Goal: Task Accomplishment & Management: Use online tool/utility

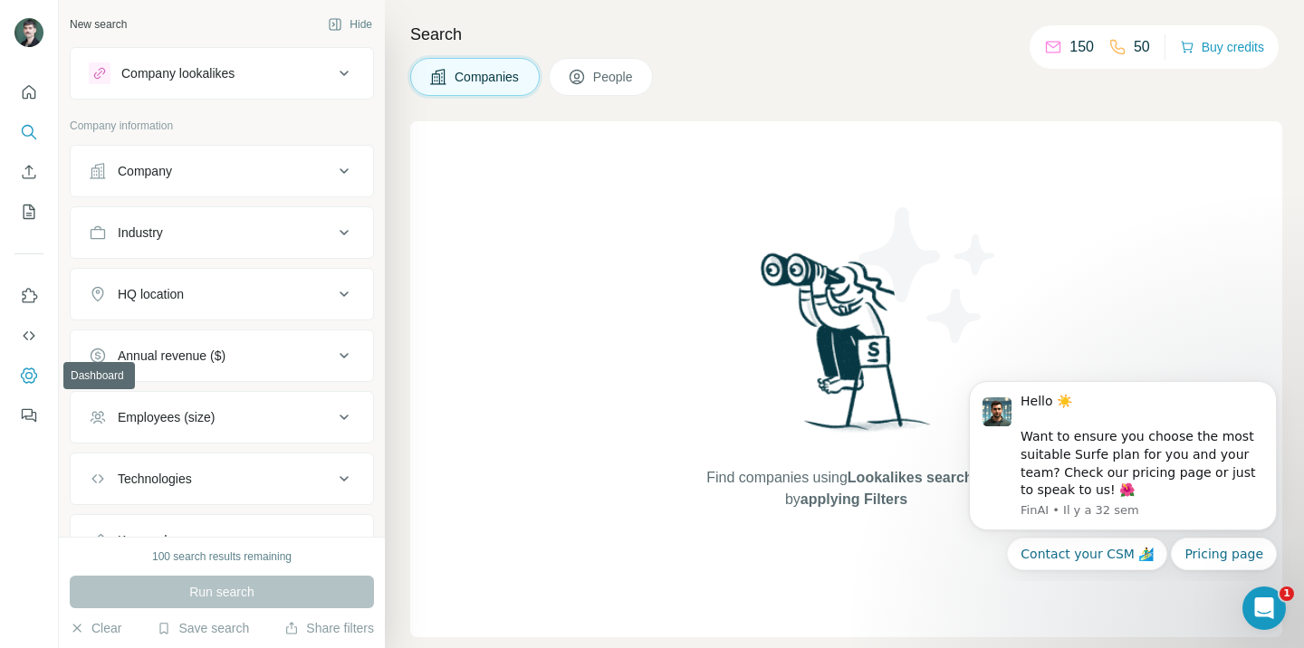
click at [33, 373] on icon "Dashboard" at bounding box center [29, 375] width 16 height 15
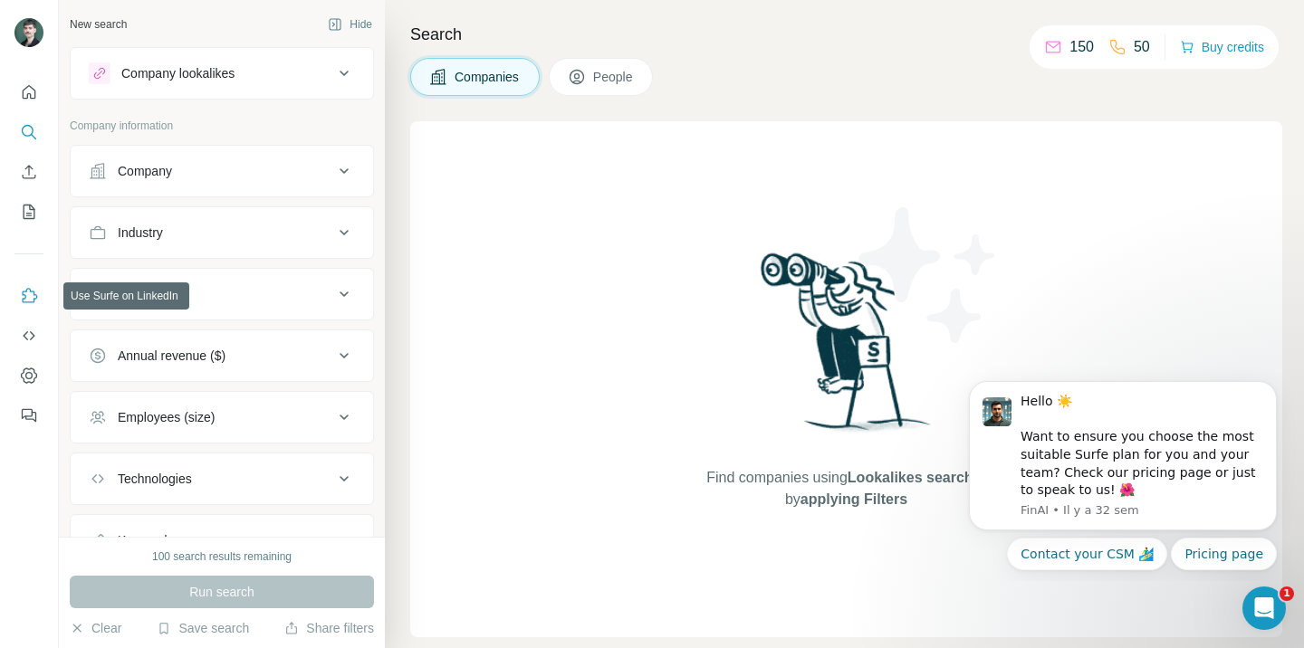
click at [26, 297] on icon "Use Surfe on LinkedIn" at bounding box center [29, 296] width 18 height 18
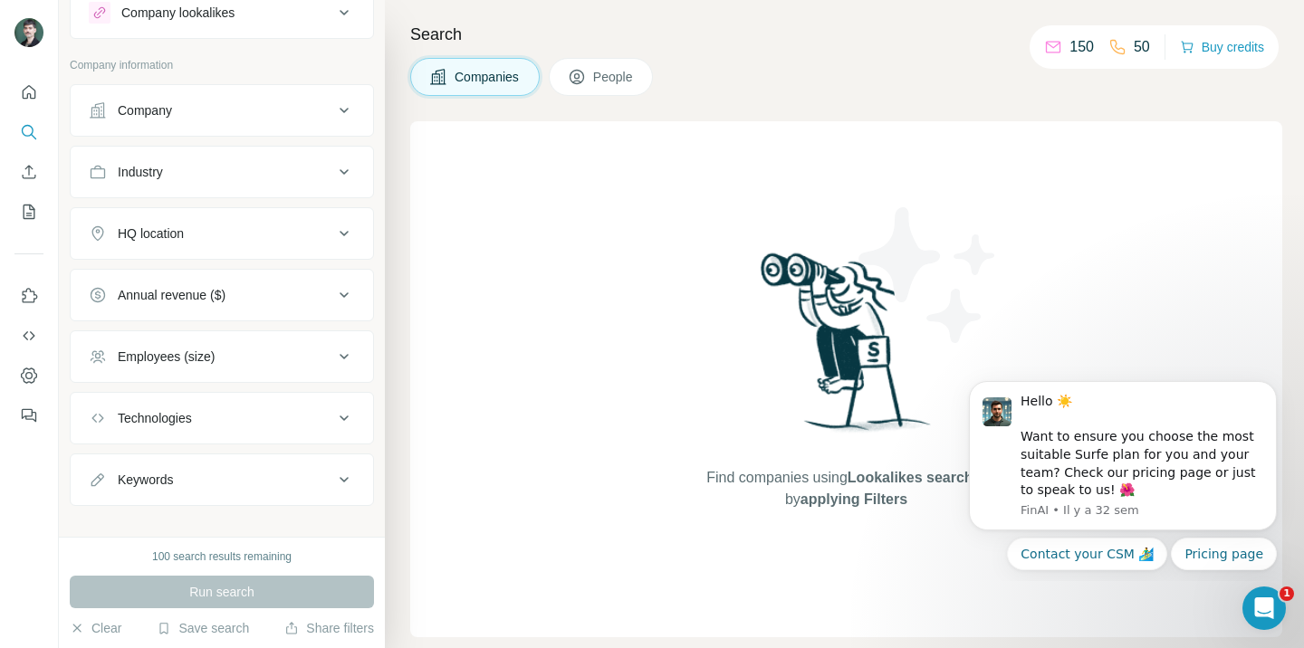
scroll to position [81, 0]
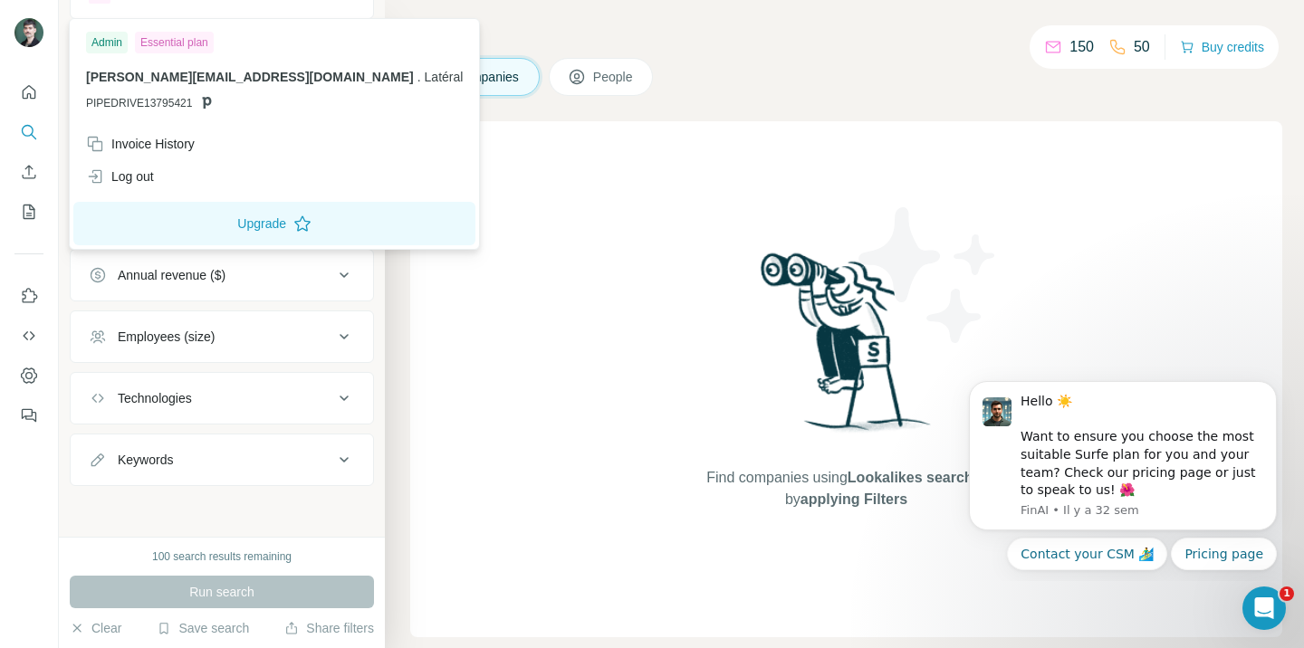
click at [33, 42] on img at bounding box center [28, 32] width 29 height 29
click at [1000, 74] on div "Companies People" at bounding box center [846, 77] width 872 height 38
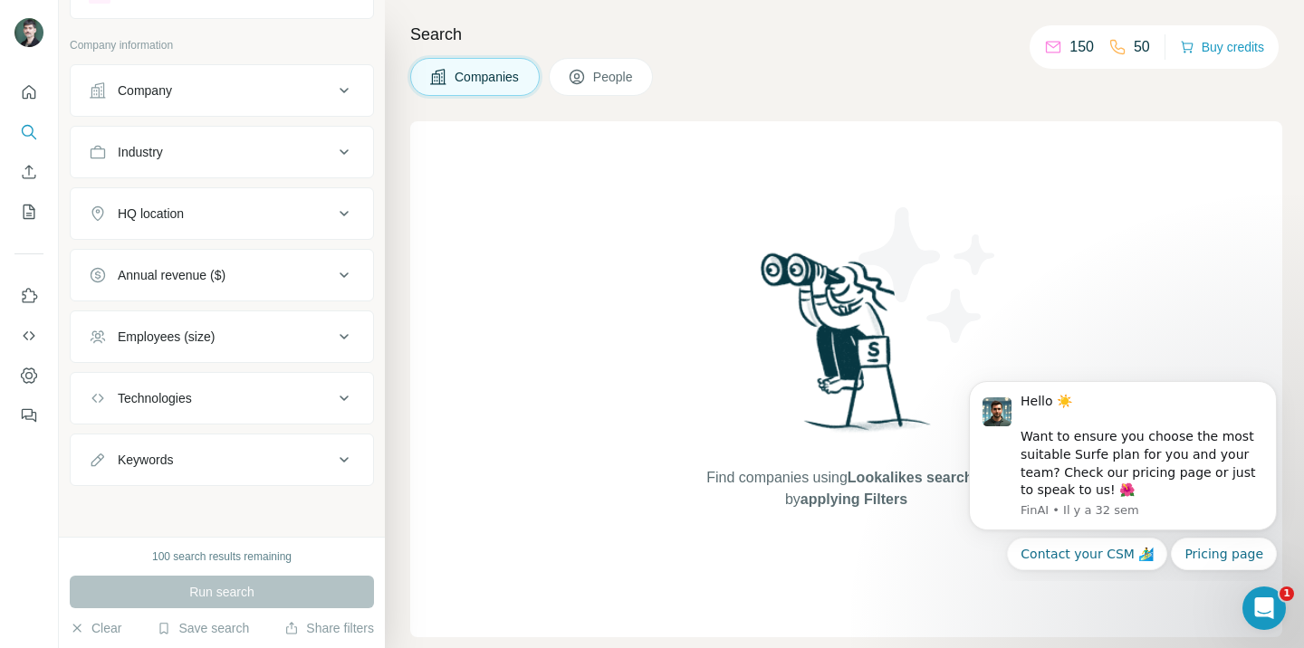
scroll to position [0, 0]
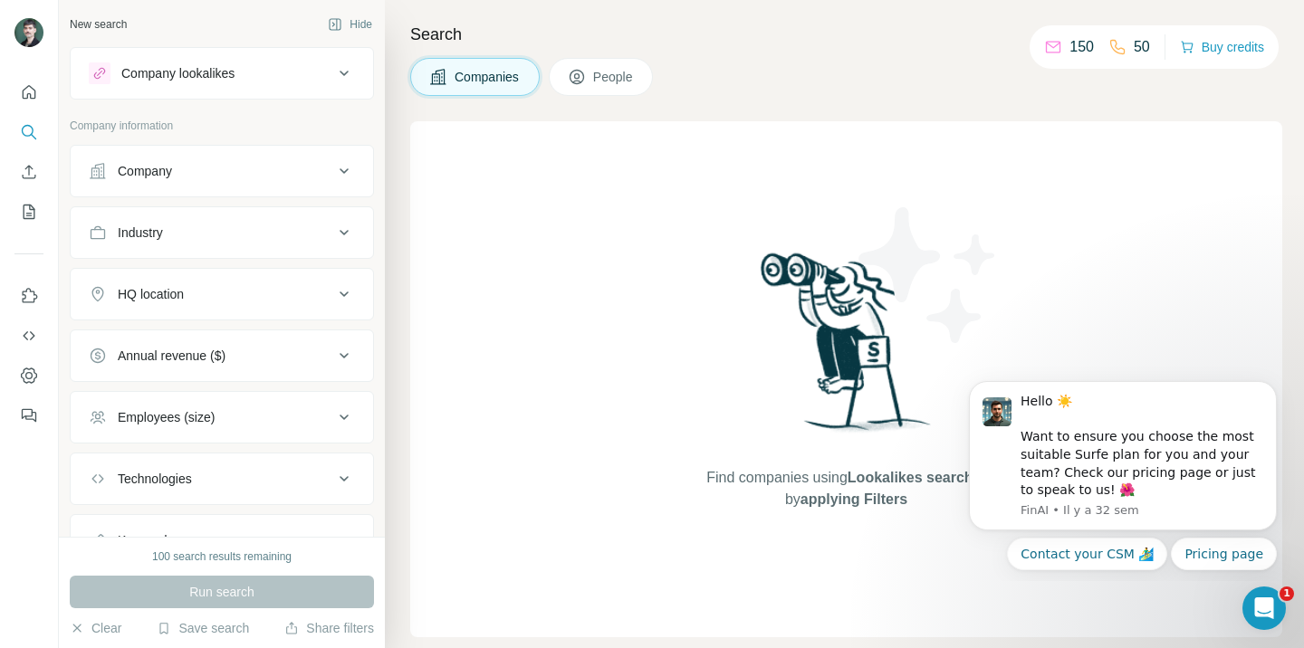
click at [333, 72] on icon at bounding box center [344, 73] width 22 height 22
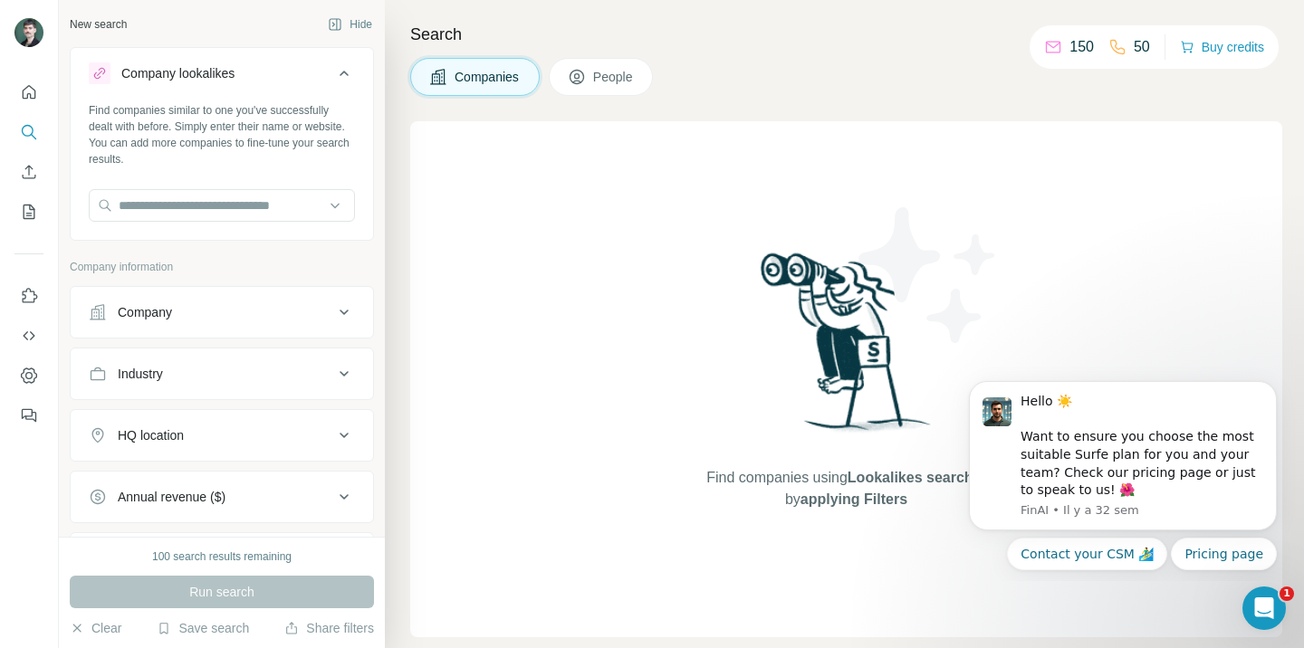
click at [345, 70] on icon at bounding box center [344, 73] width 22 height 22
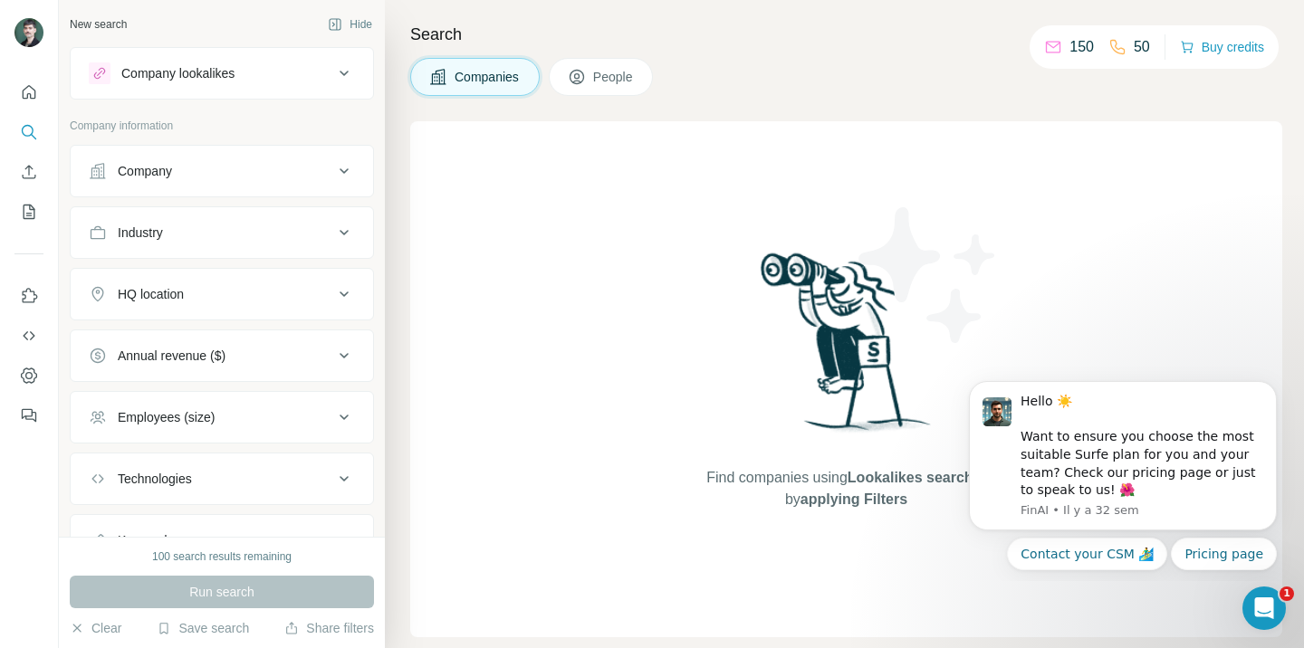
scroll to position [81, 0]
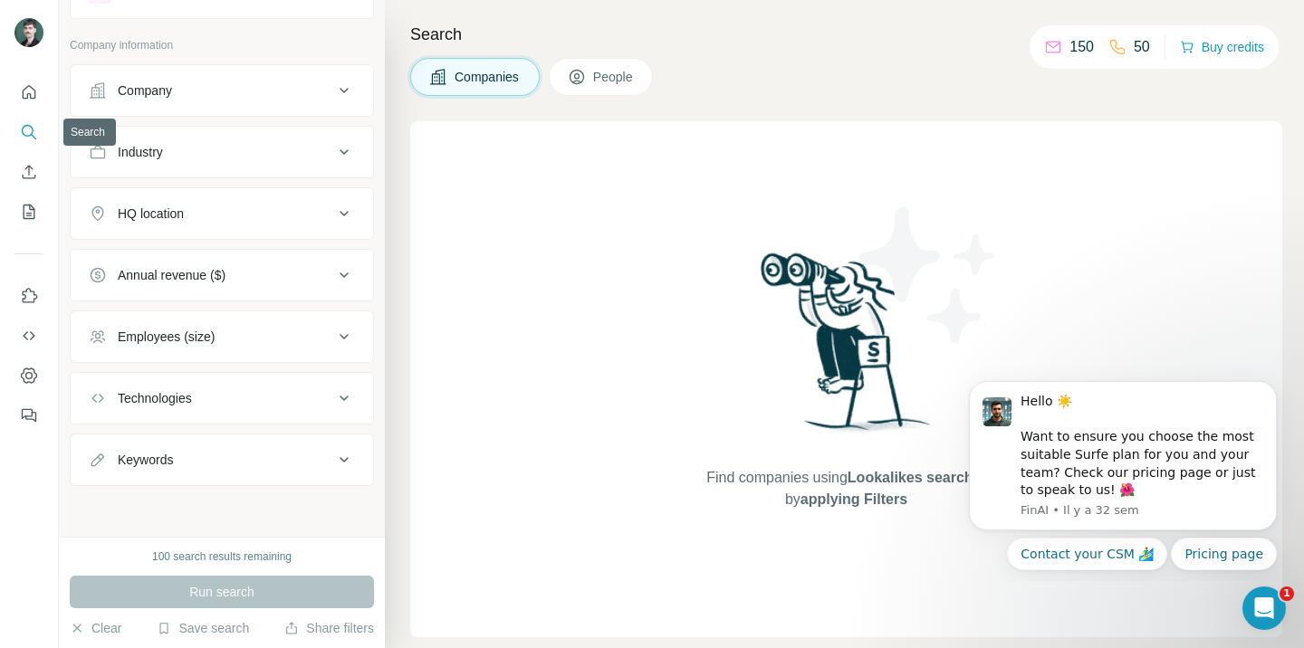
click at [22, 89] on icon "Quick start" at bounding box center [29, 92] width 18 height 18
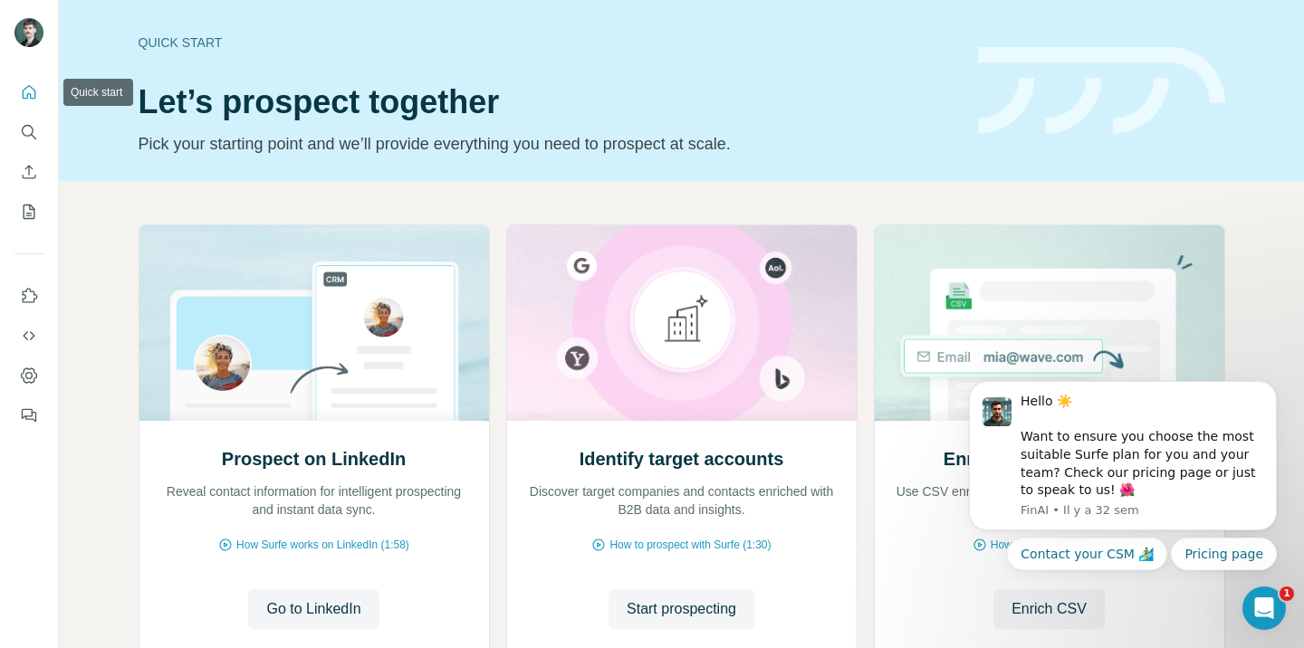
click at [22, 89] on icon "Quick start" at bounding box center [29, 92] width 18 height 18
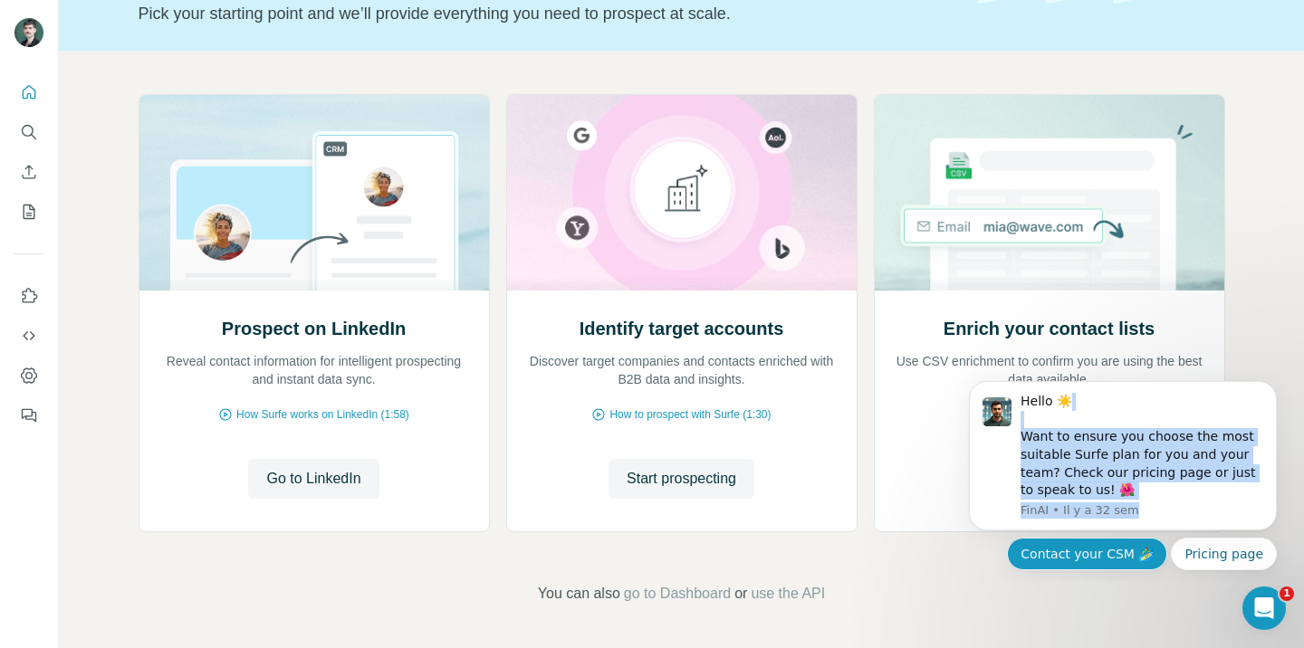
drag, startPoint x: 1038, startPoint y: 413, endPoint x: 1075, endPoint y: 545, distance: 137.3
click at [1075, 545] on div "Hello ☀️ Want to ensure you choose the most suitable Surfe plan for you and you…" at bounding box center [1123, 475] width 308 height 189
click at [1266, 396] on button "Dismiss notification" at bounding box center [1271, 387] width 24 height 24
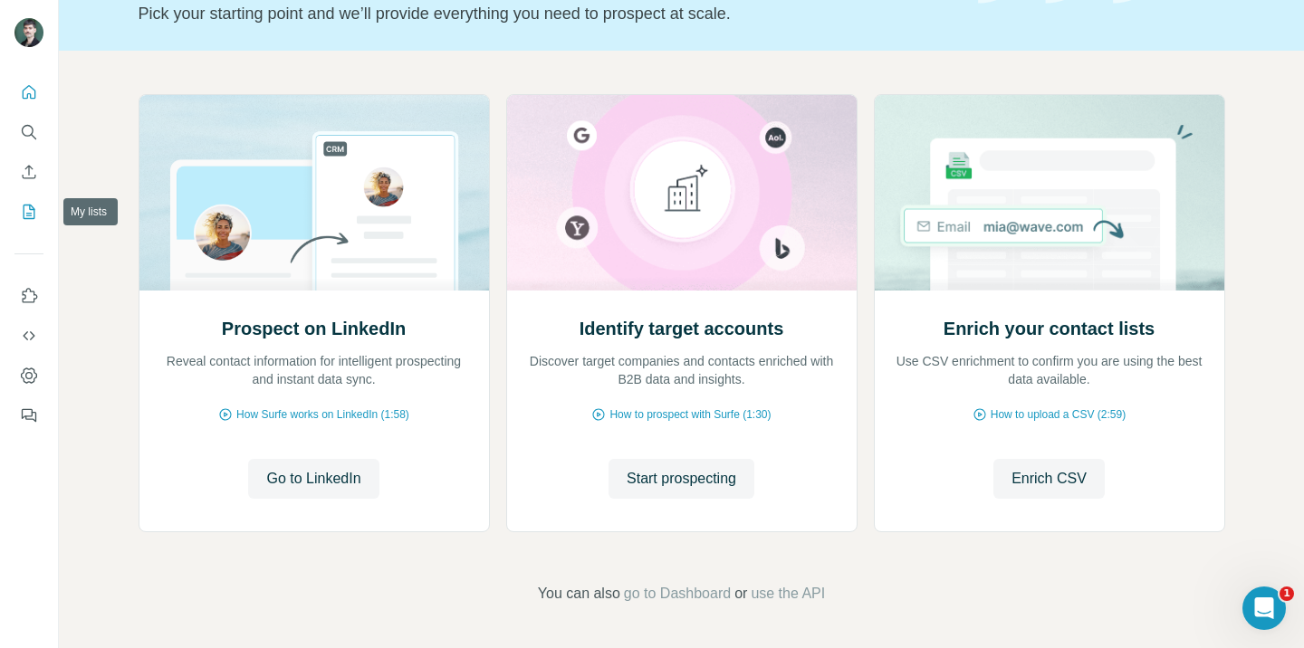
click at [27, 201] on button "My lists" at bounding box center [28, 212] width 29 height 33
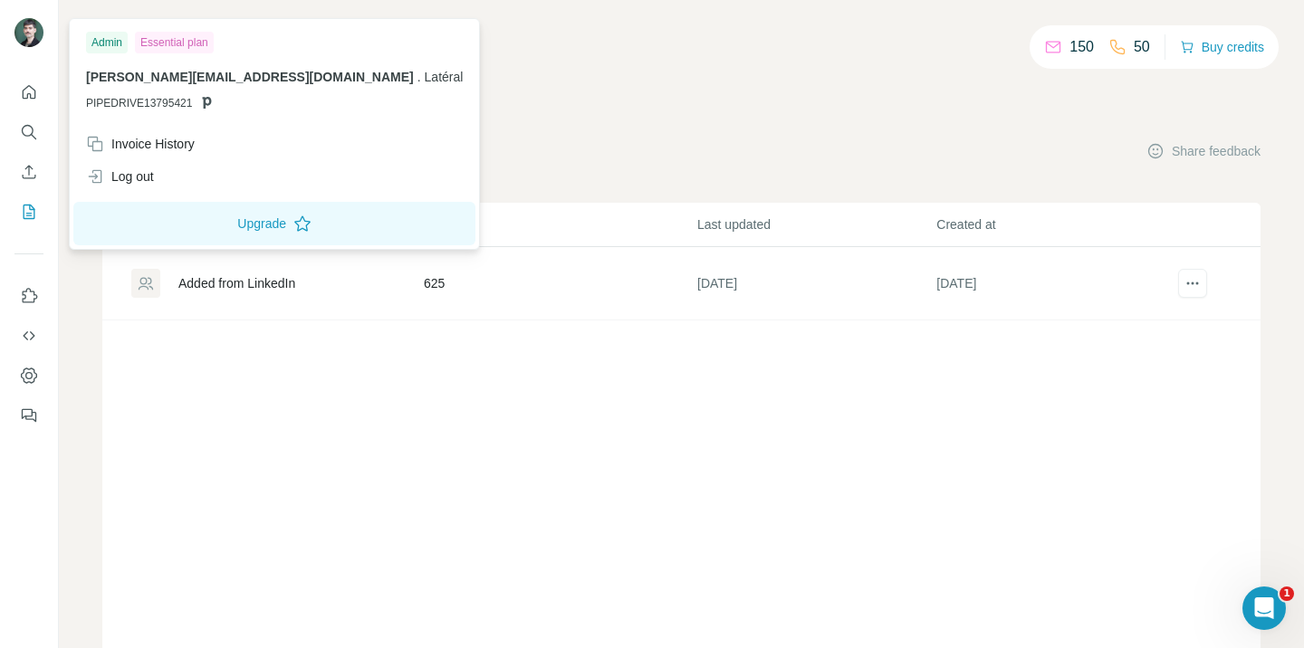
click at [23, 41] on img at bounding box center [28, 32] width 29 height 29
click at [27, 38] on img at bounding box center [28, 32] width 29 height 29
click at [27, 36] on img at bounding box center [28, 32] width 29 height 29
click at [27, 102] on button "Quick start" at bounding box center [28, 92] width 29 height 33
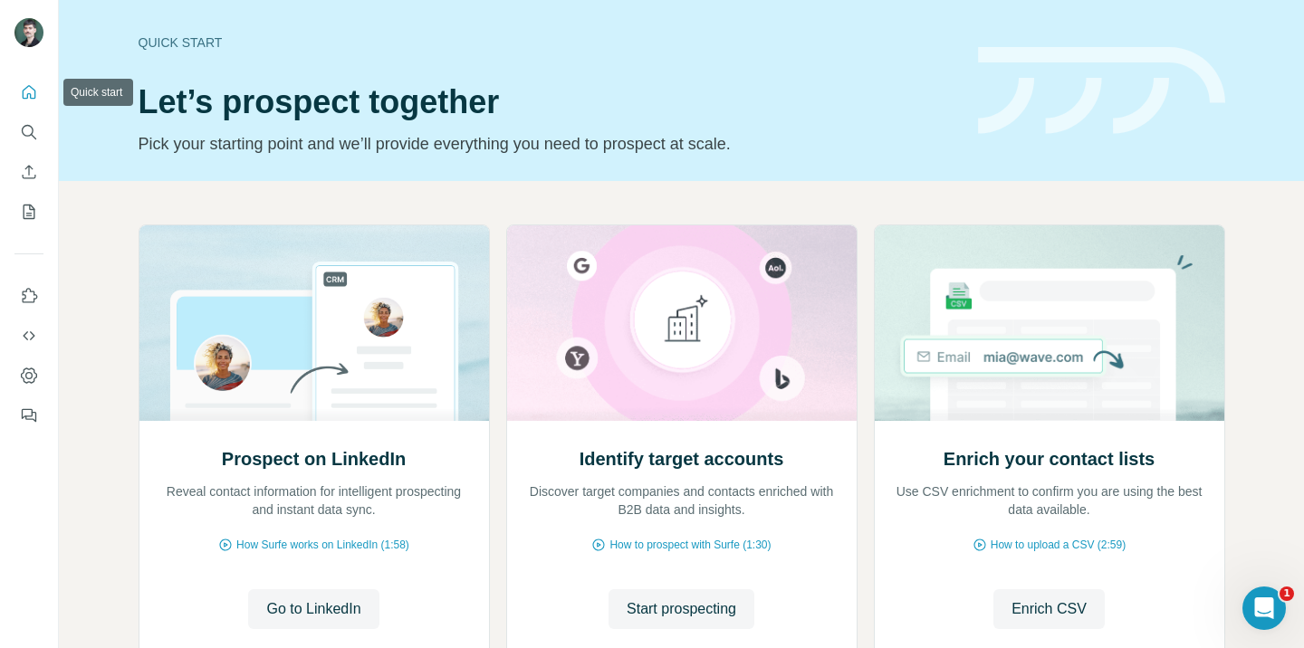
click at [27, 101] on button "Quick start" at bounding box center [28, 92] width 29 height 33
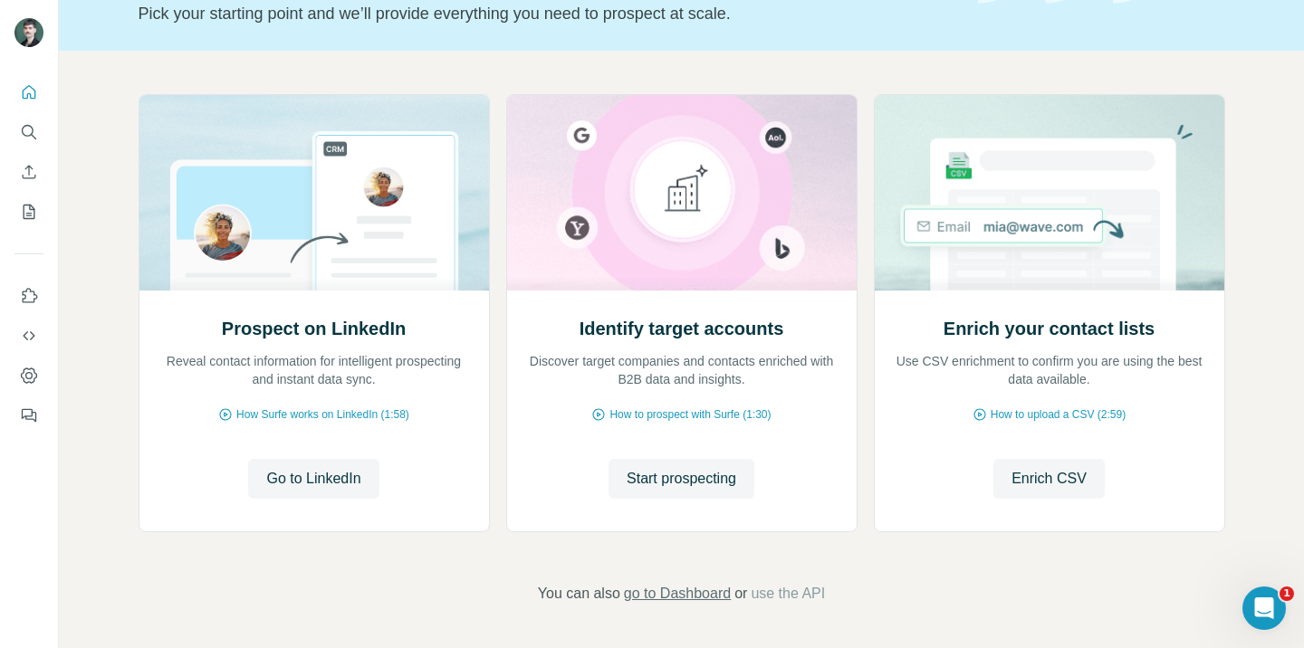
click at [680, 590] on span "go to Dashboard" at bounding box center [677, 594] width 107 height 22
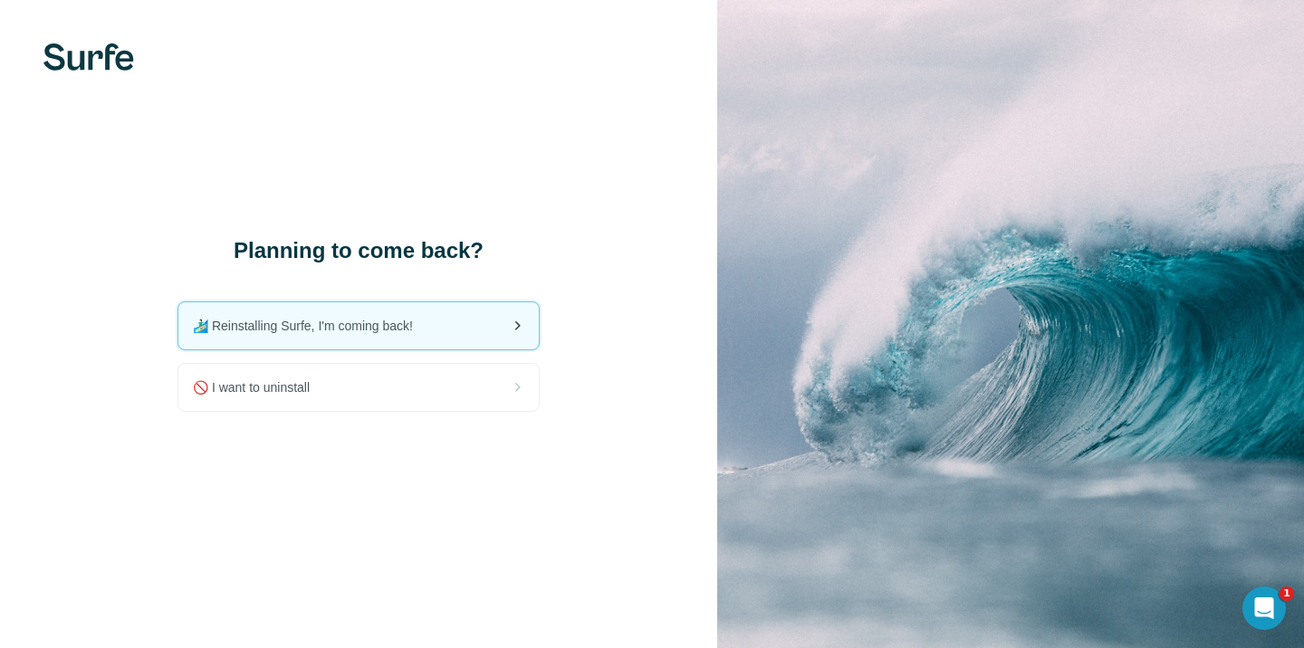
click at [505, 330] on div "🏄🏻‍♂️ Reinstalling Surfe, I'm coming back!" at bounding box center [358, 325] width 360 height 47
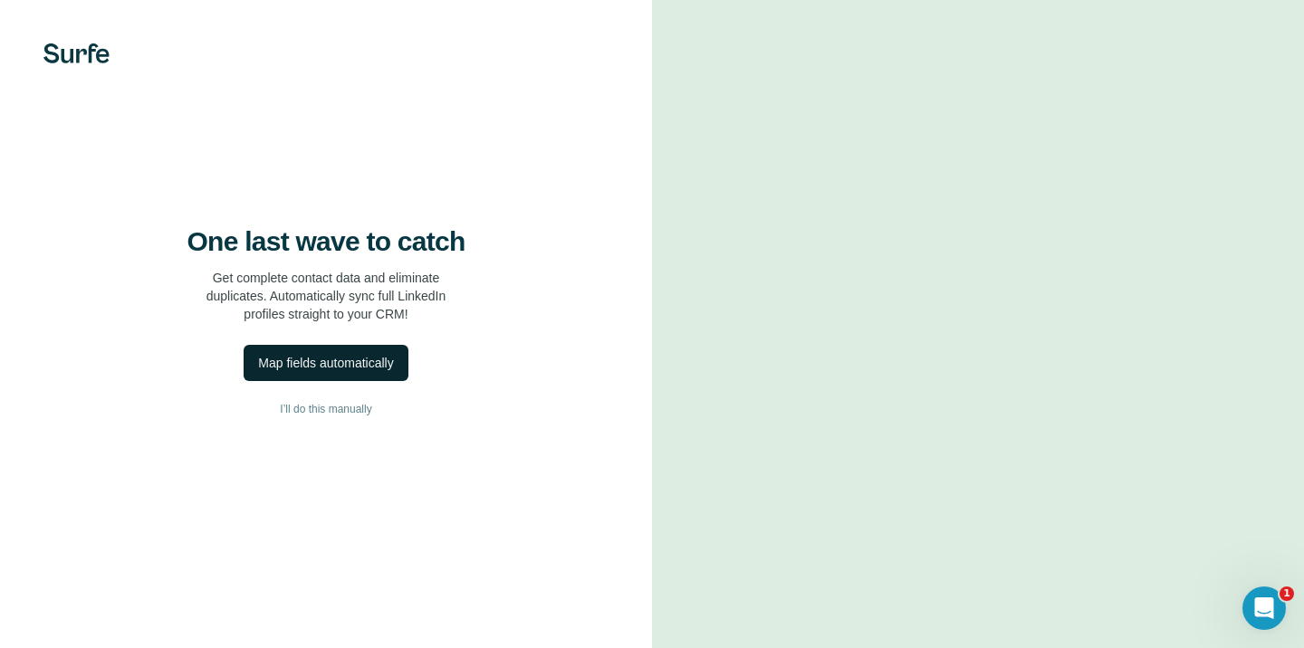
click at [352, 372] on div "Map fields automatically" at bounding box center [325, 363] width 135 height 18
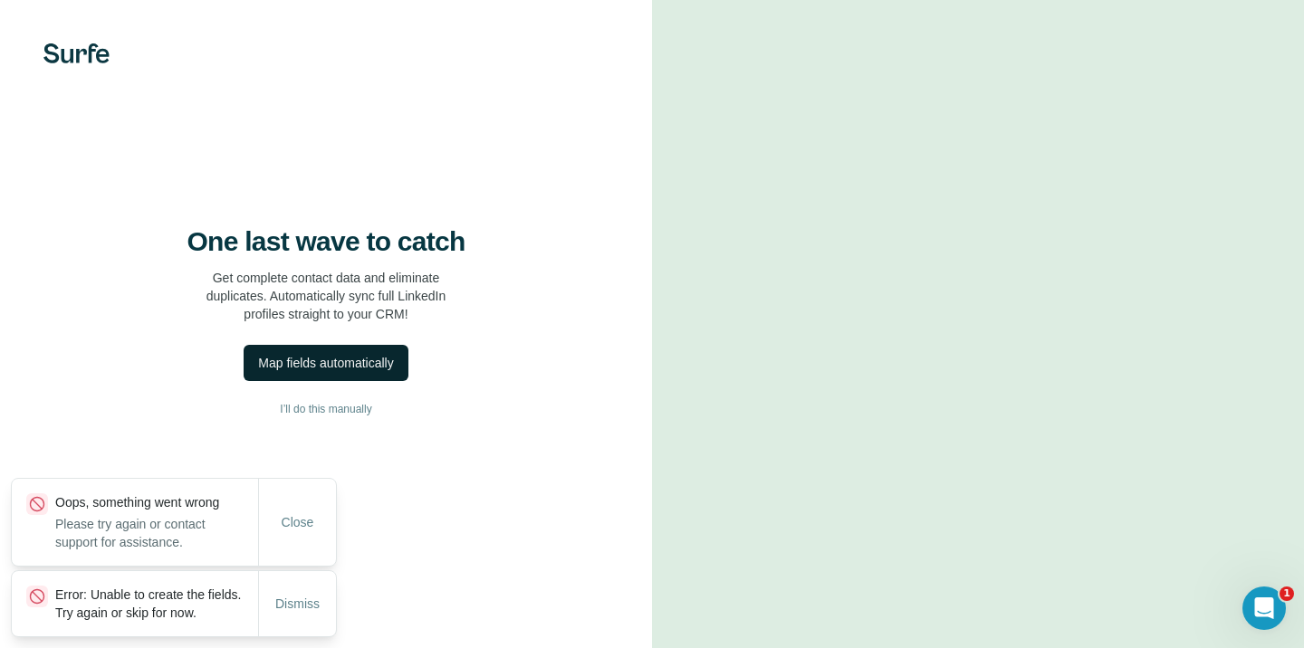
click at [340, 381] on button "Map fields automatically" at bounding box center [326, 363] width 164 height 36
click at [357, 417] on span "I’ll do this manually" at bounding box center [325, 409] width 91 height 16
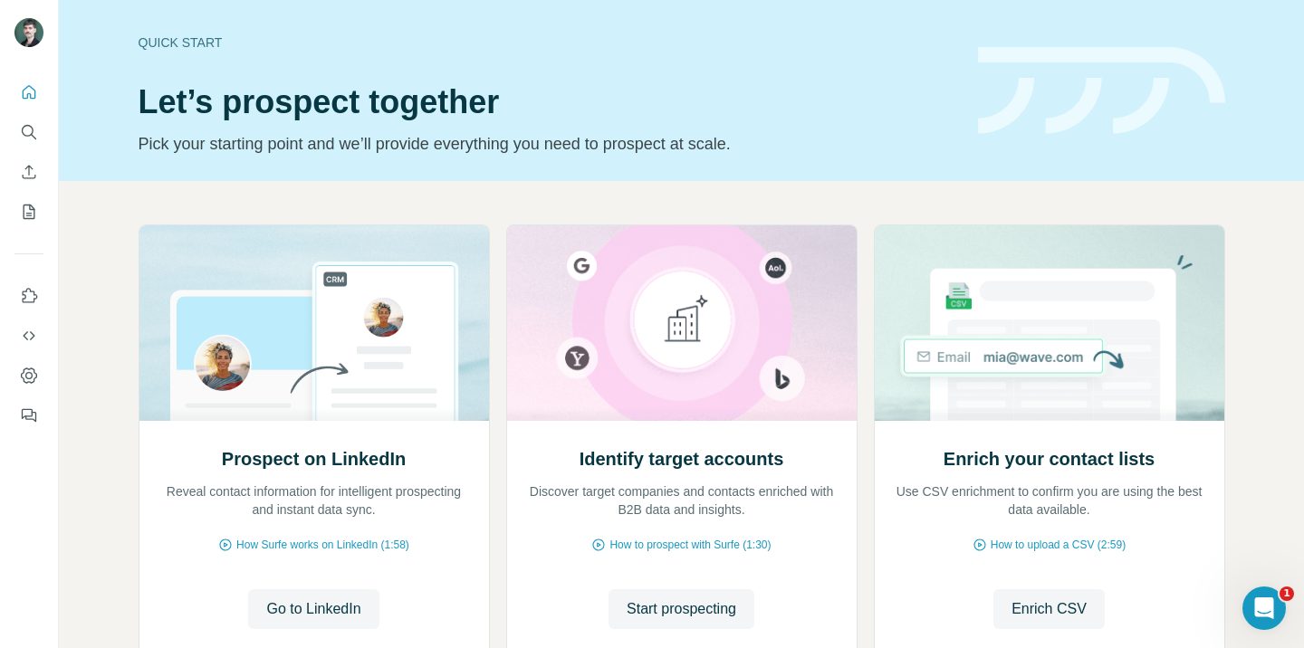
scroll to position [130, 0]
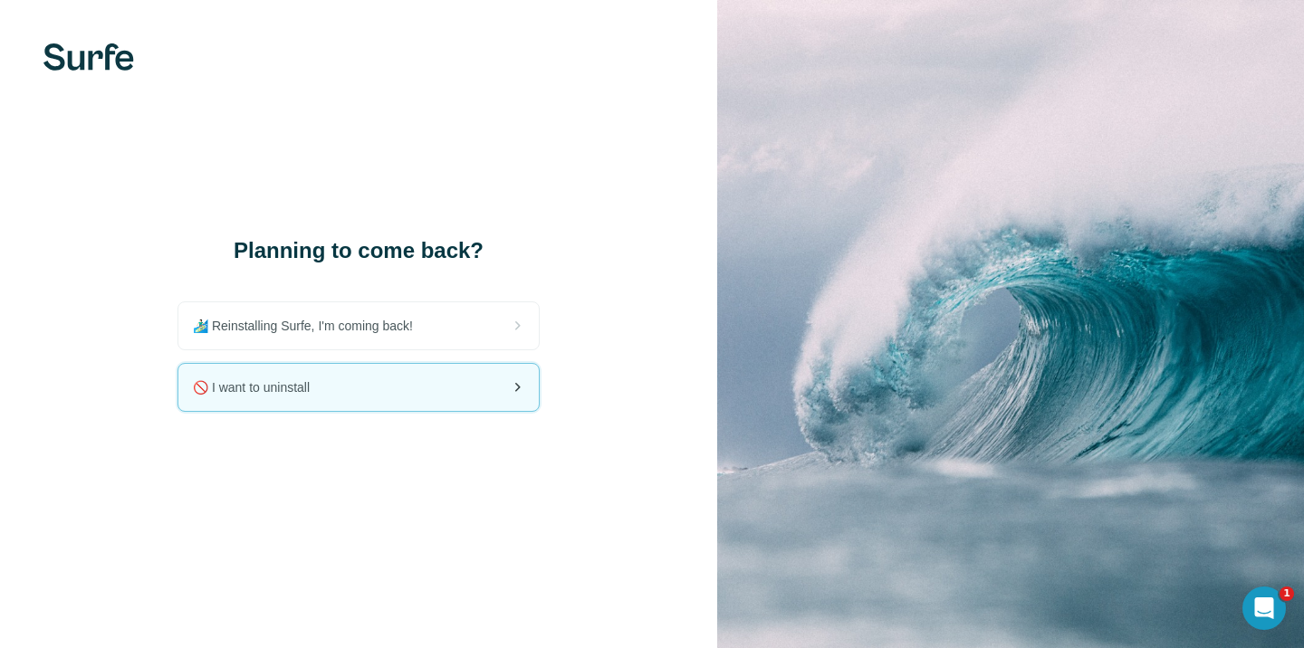
click at [438, 388] on div "🚫 I want to uninstall" at bounding box center [358, 387] width 360 height 47
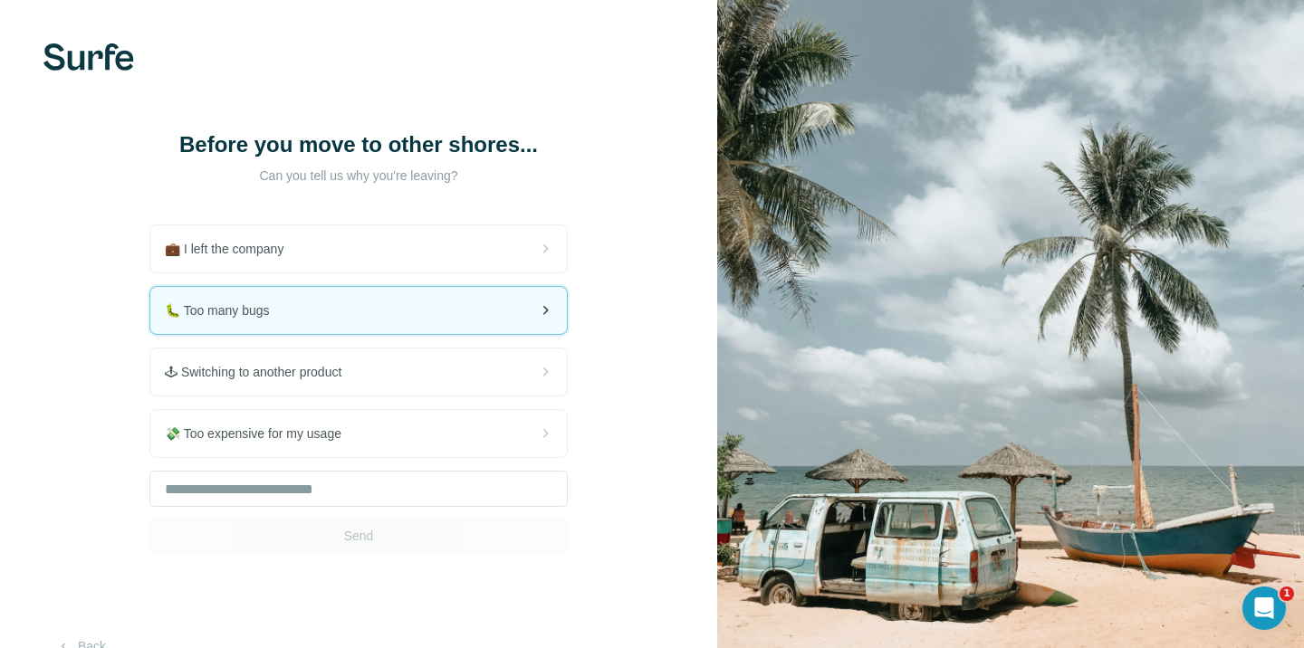
click at [460, 327] on div "🐛 Too many bugs" at bounding box center [358, 310] width 416 height 47
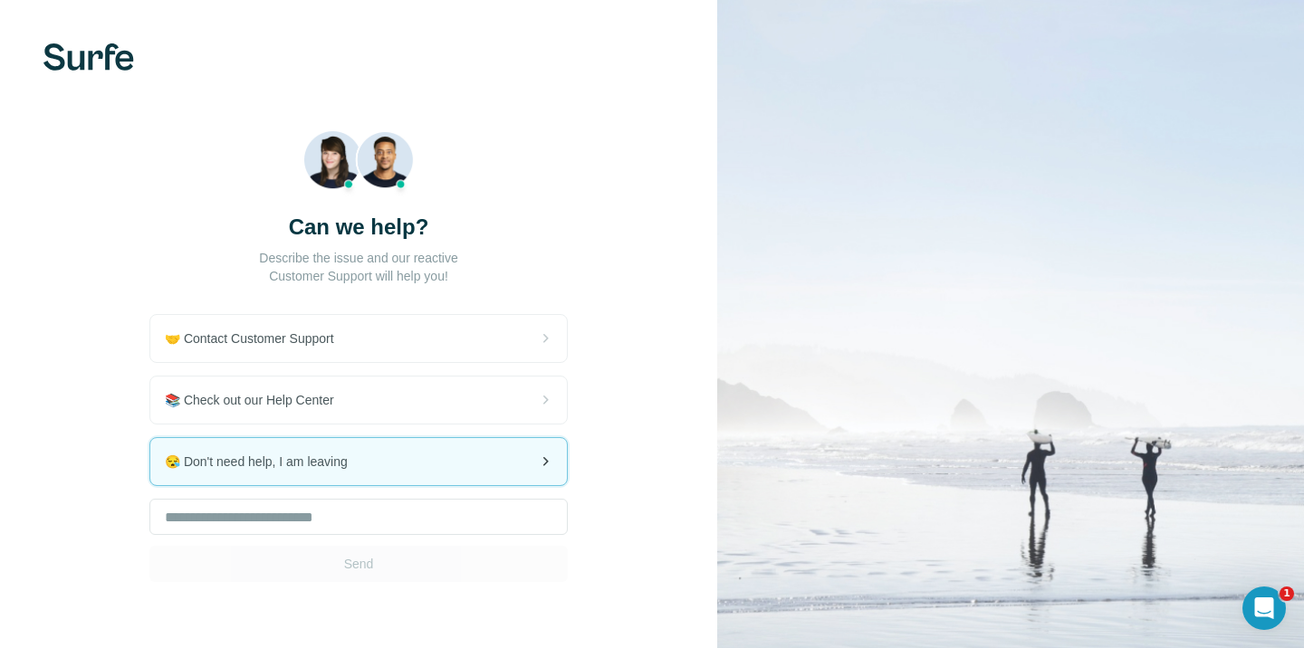
click at [467, 463] on div "😪 Don't need help, I am leaving" at bounding box center [358, 461] width 416 height 47
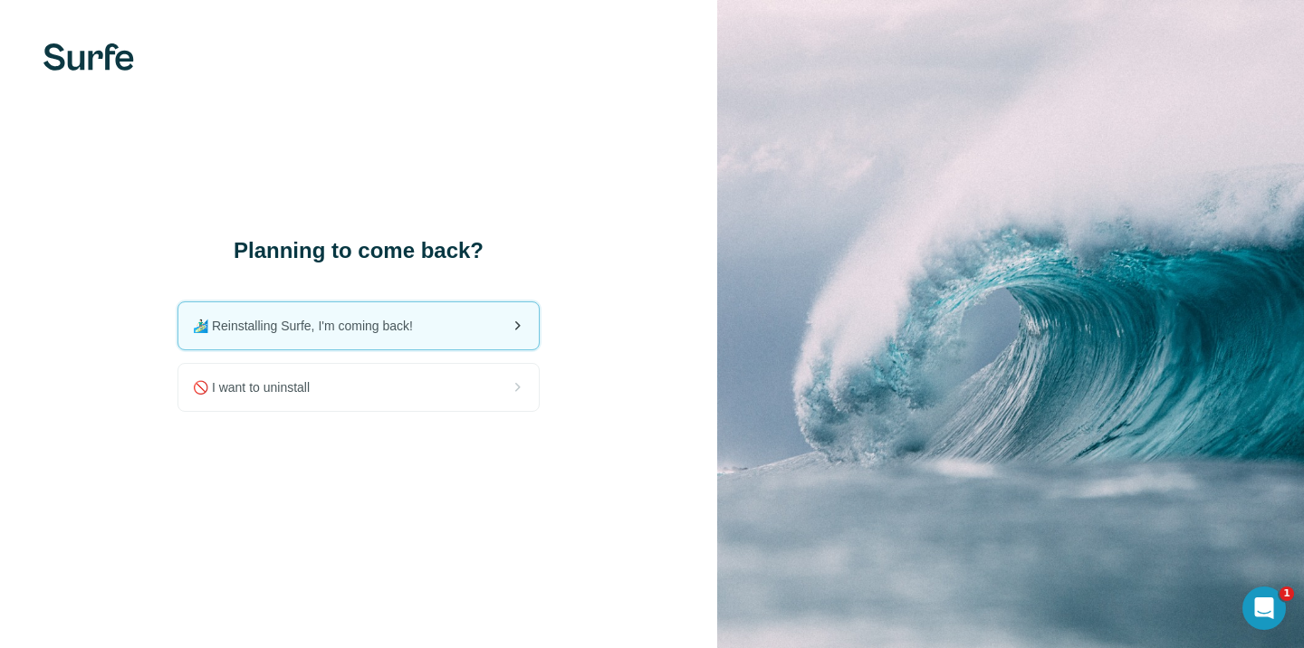
click at [358, 329] on span "🏄🏻‍♂️ Reinstalling Surfe, I'm coming back!" at bounding box center [310, 326] width 234 height 18
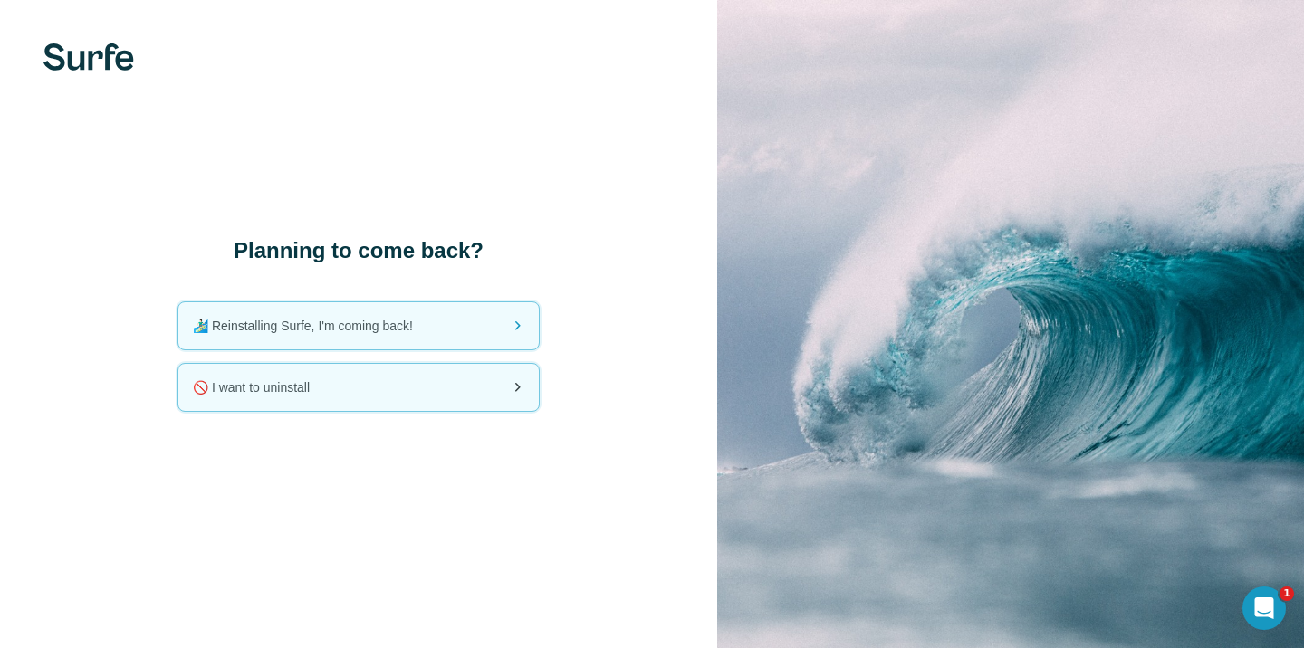
click at [387, 387] on div "🚫 I want to uninstall" at bounding box center [358, 387] width 360 height 47
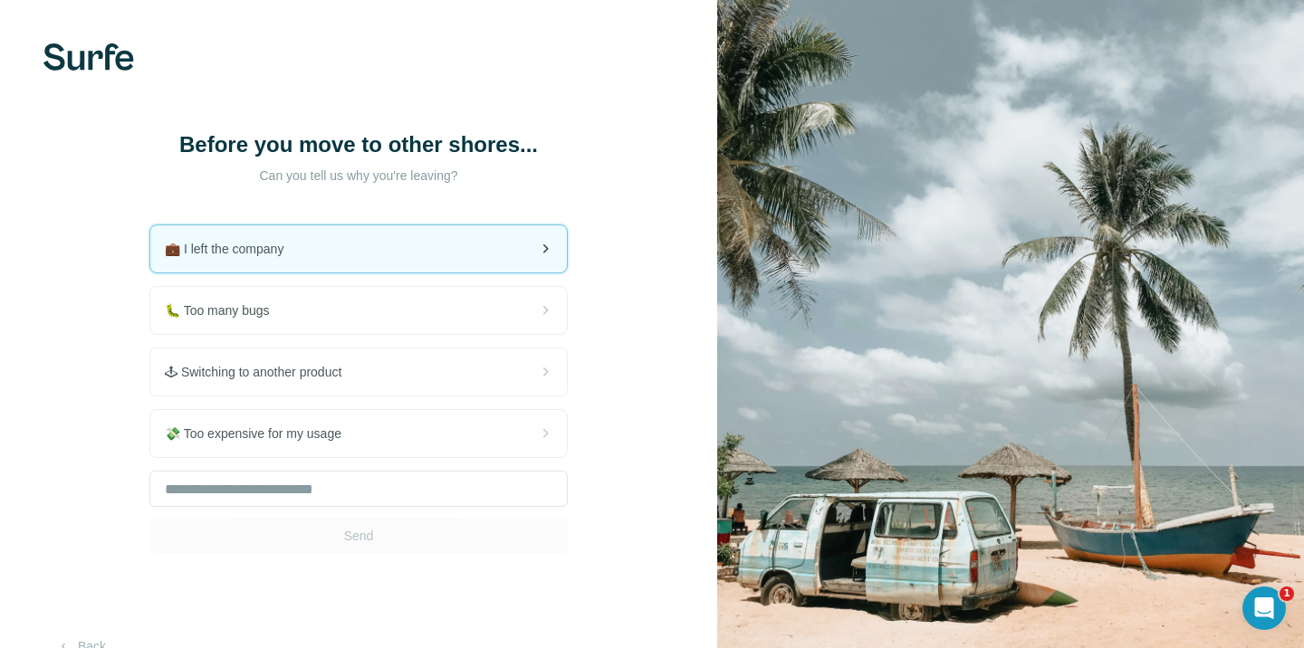
click at [498, 244] on div "💼 I left the company" at bounding box center [358, 248] width 416 height 47
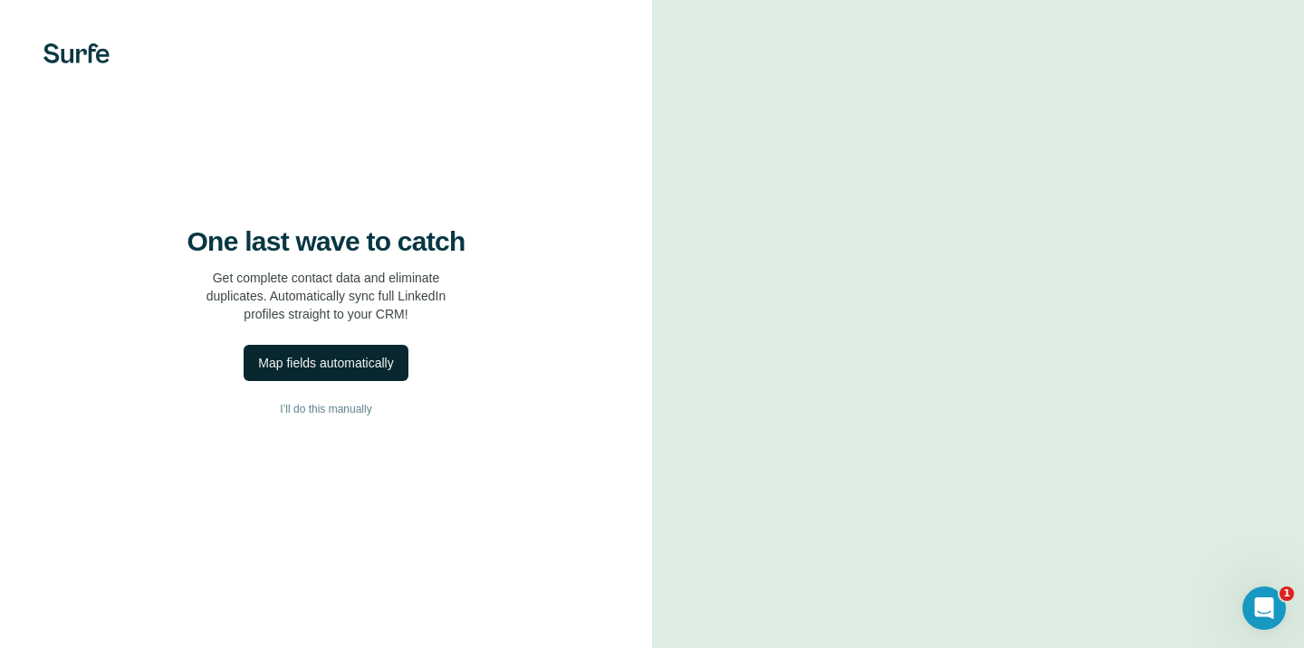
click at [387, 372] on div "Map fields automatically" at bounding box center [325, 363] width 135 height 18
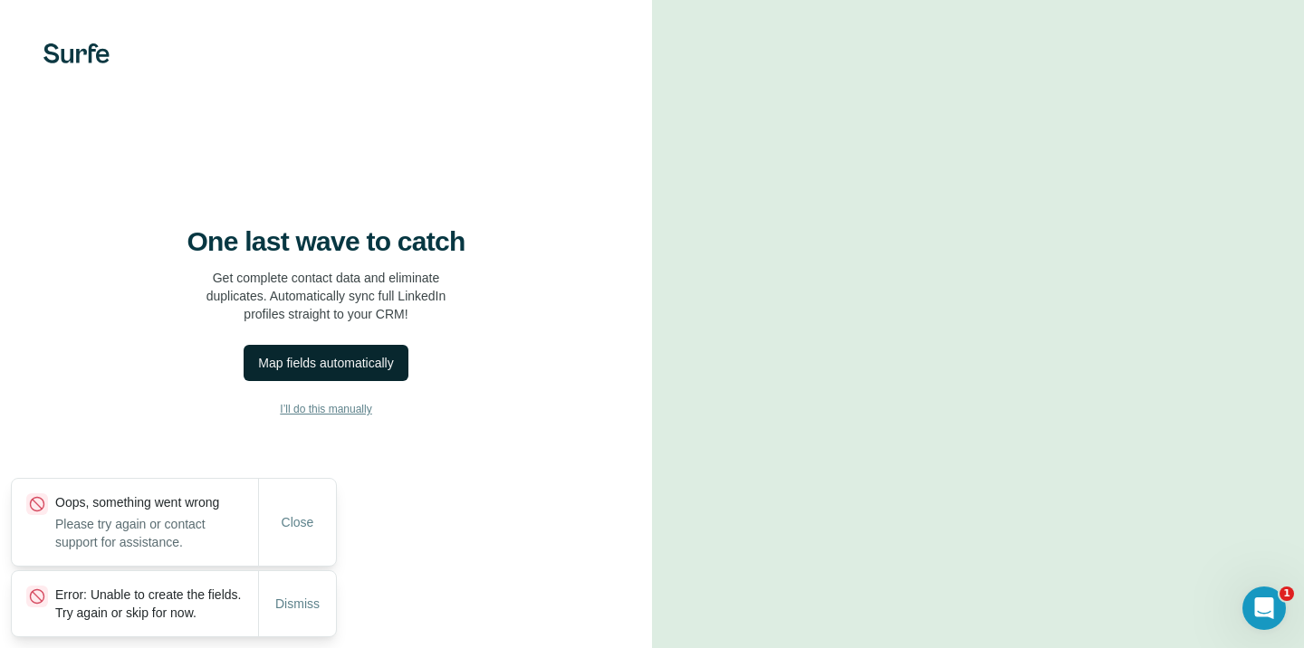
click at [365, 423] on button "I’ll do this manually" at bounding box center [325, 409] width 579 height 27
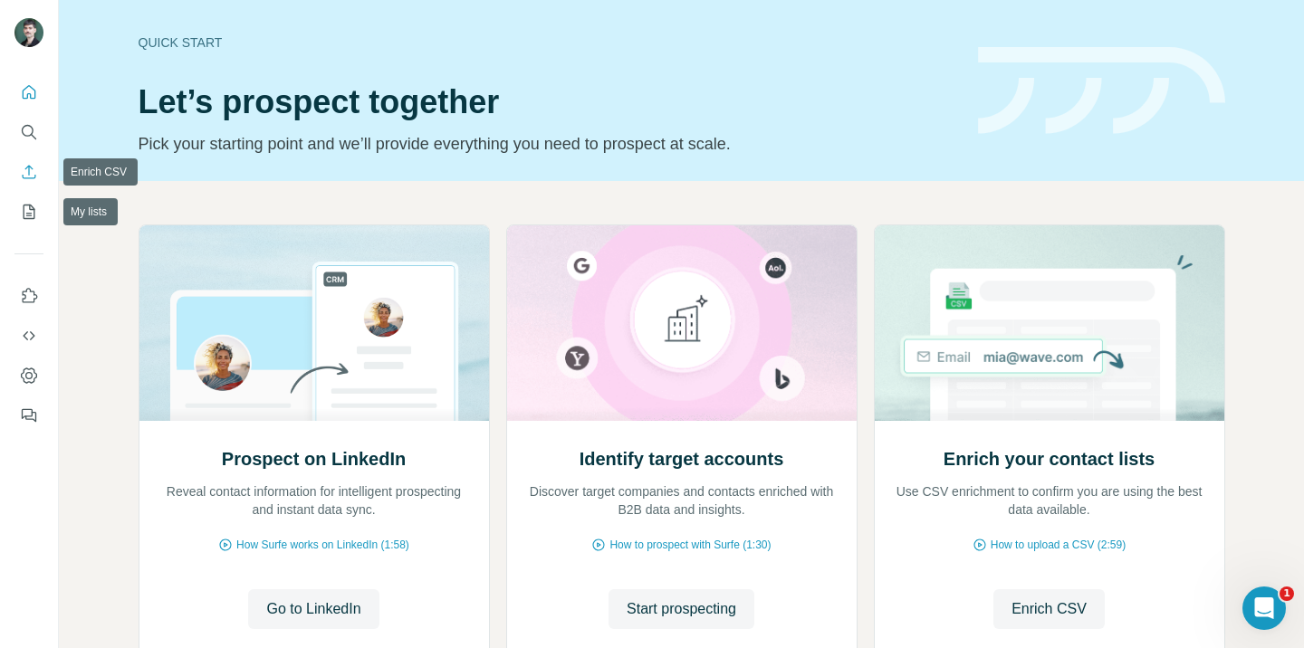
click at [28, 177] on icon "Enrich CSV" at bounding box center [29, 172] width 18 height 18
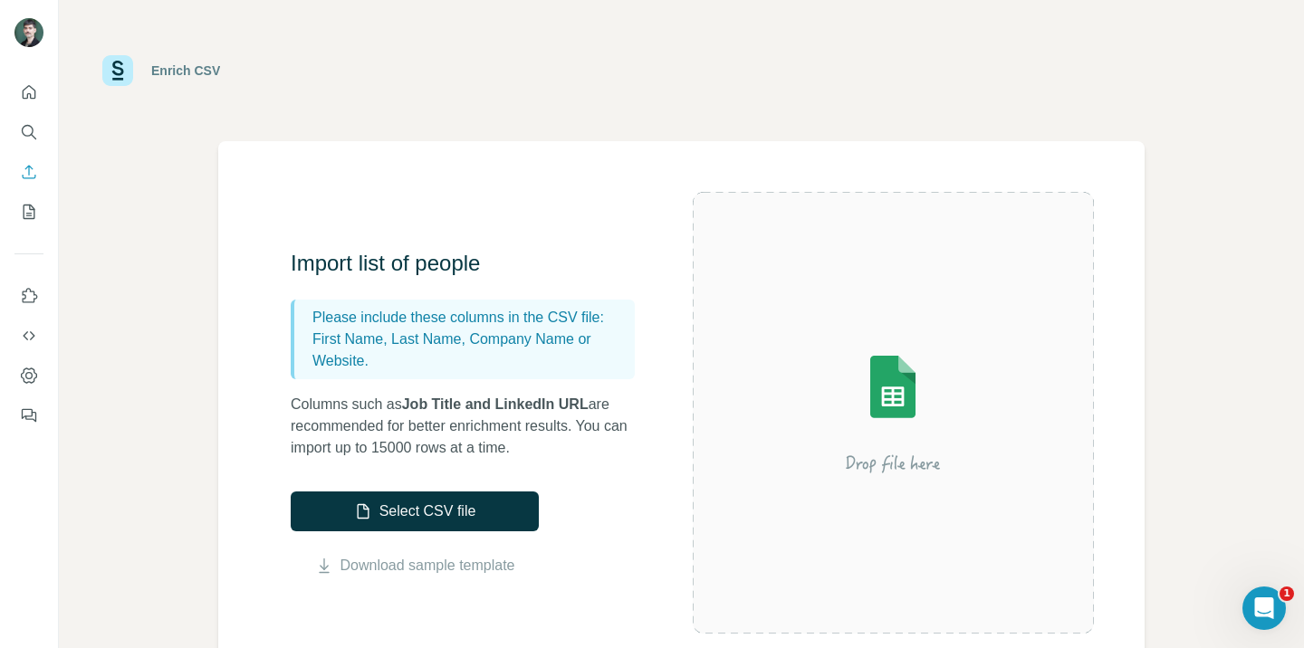
scroll to position [549, 0]
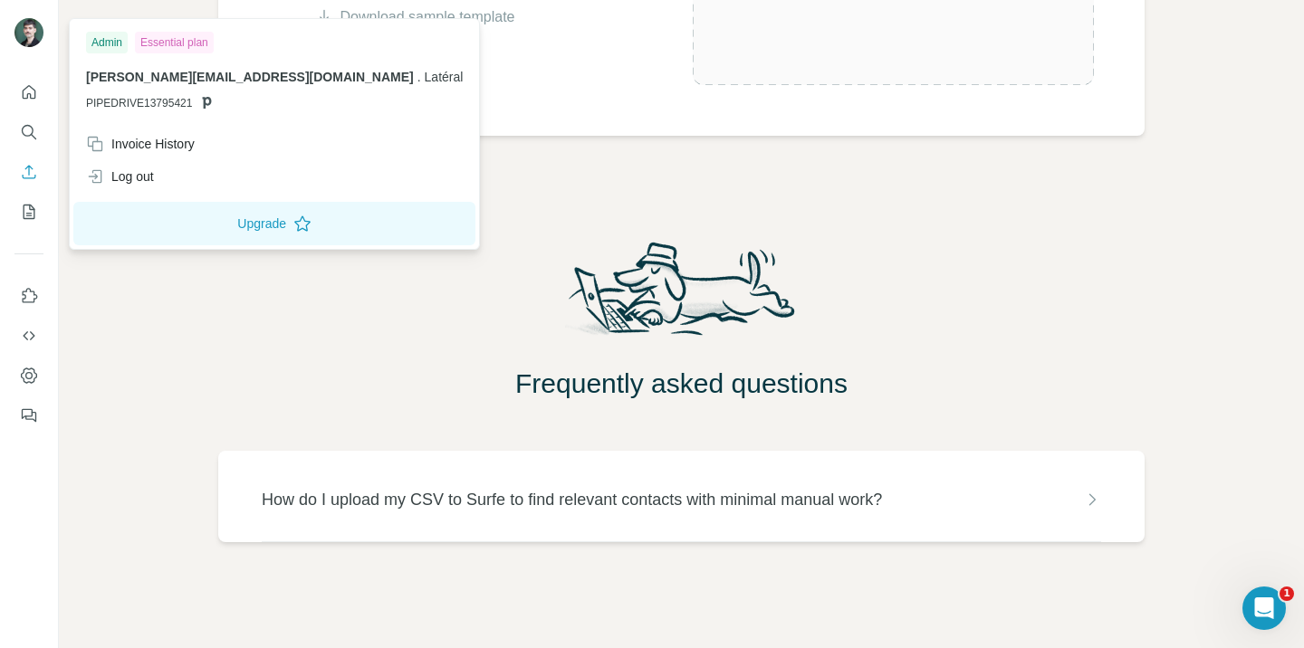
click at [20, 41] on img at bounding box center [28, 32] width 29 height 29
click at [27, 94] on icon "Quick start" at bounding box center [30, 92] width 14 height 14
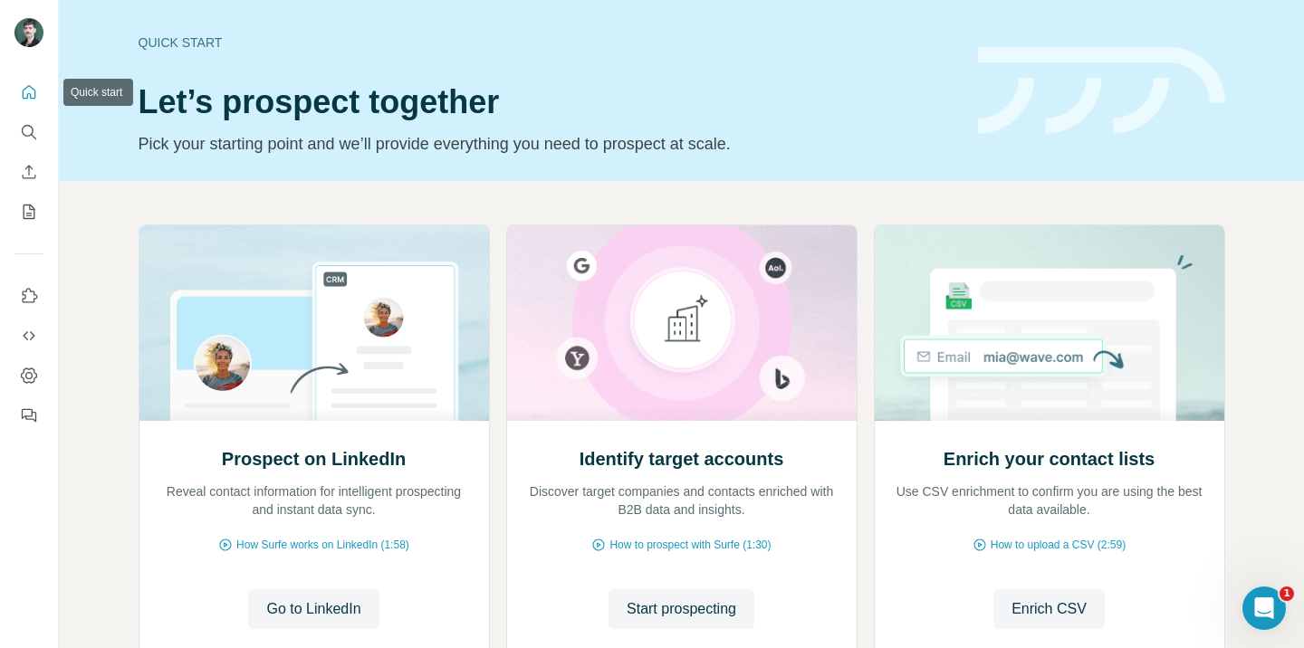
click at [27, 94] on icon "Quick start" at bounding box center [30, 92] width 14 height 14
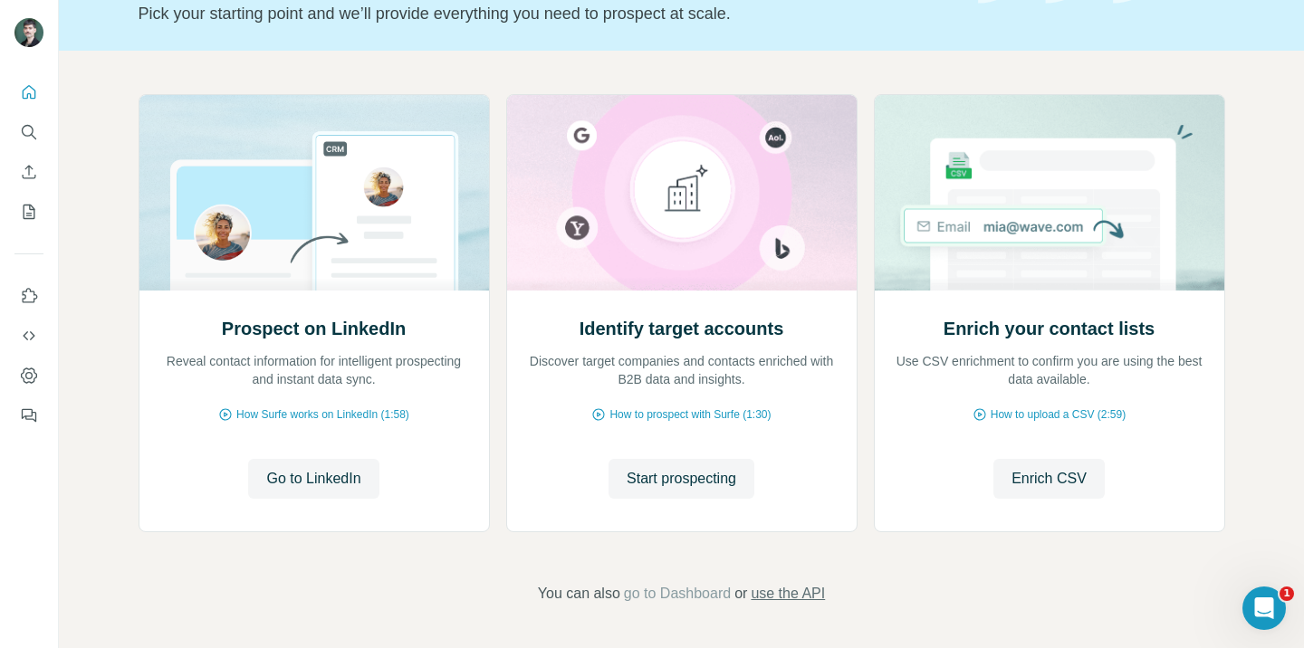
click at [778, 587] on span "use the API" at bounding box center [787, 594] width 74 height 22
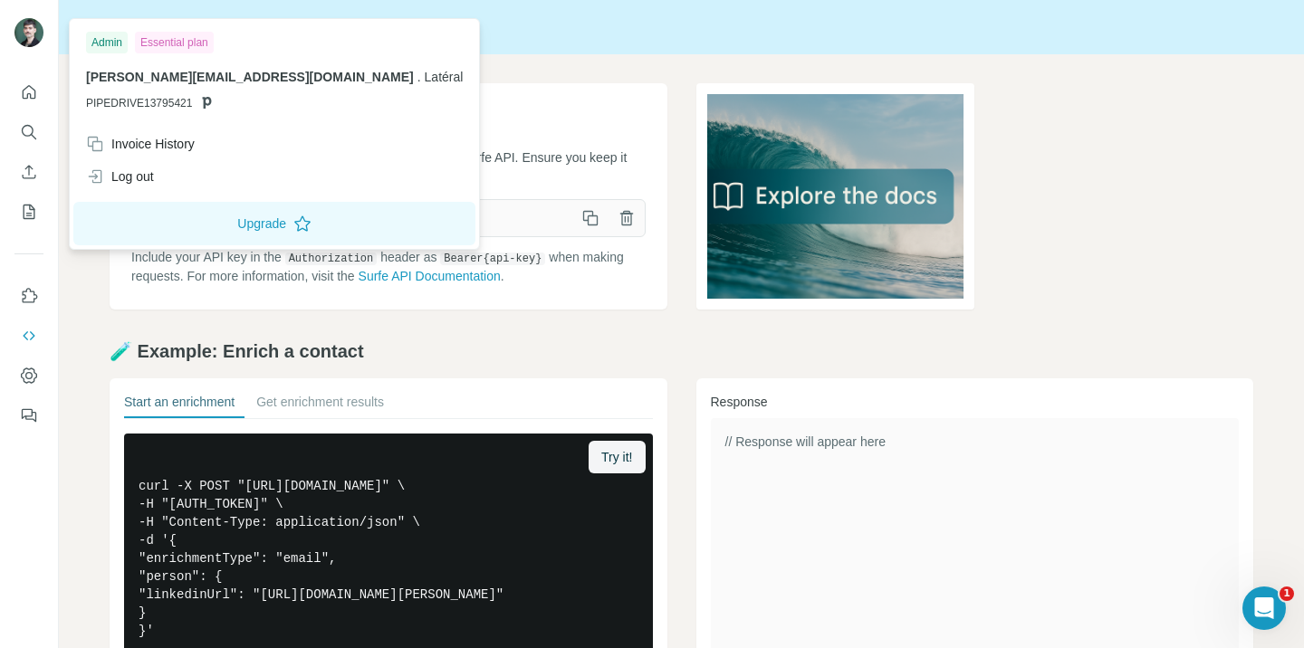
click at [26, 37] on img at bounding box center [28, 32] width 29 height 29
click at [126, 78] on span "[PERSON_NAME][EMAIL_ADDRESS][DOMAIN_NAME]" at bounding box center [250, 77] width 328 height 14
click at [18, 85] on button "Quick start" at bounding box center [28, 92] width 29 height 33
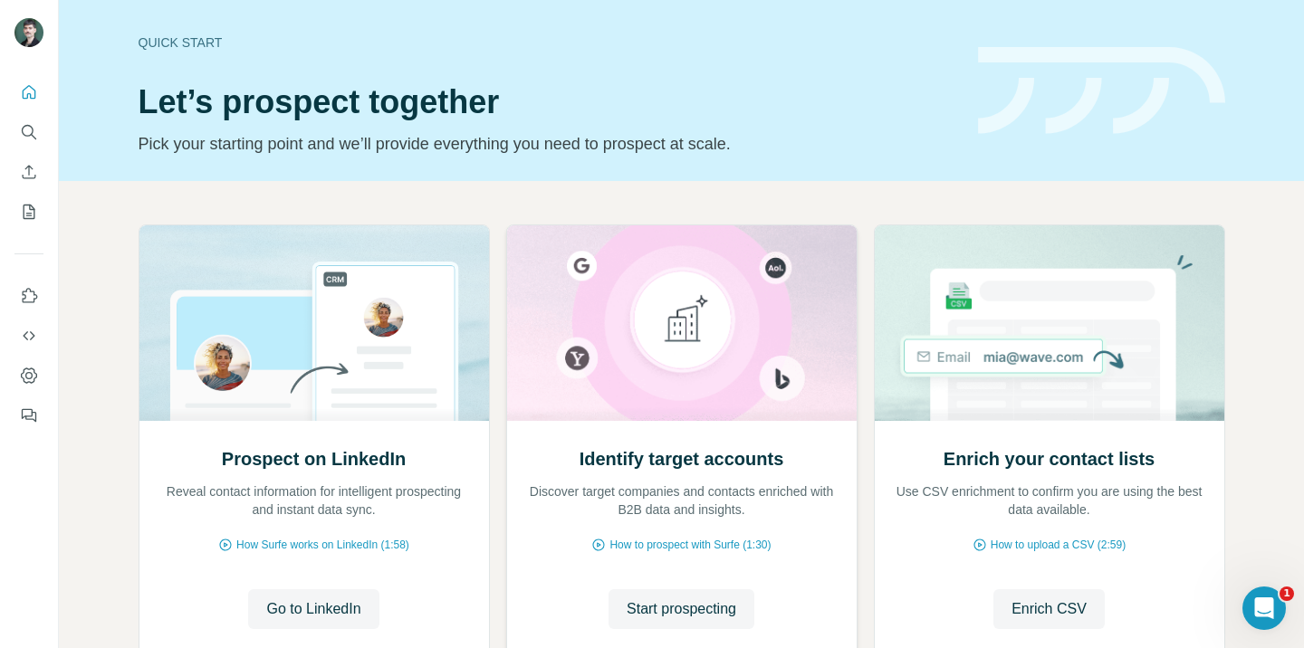
scroll to position [130, 0]
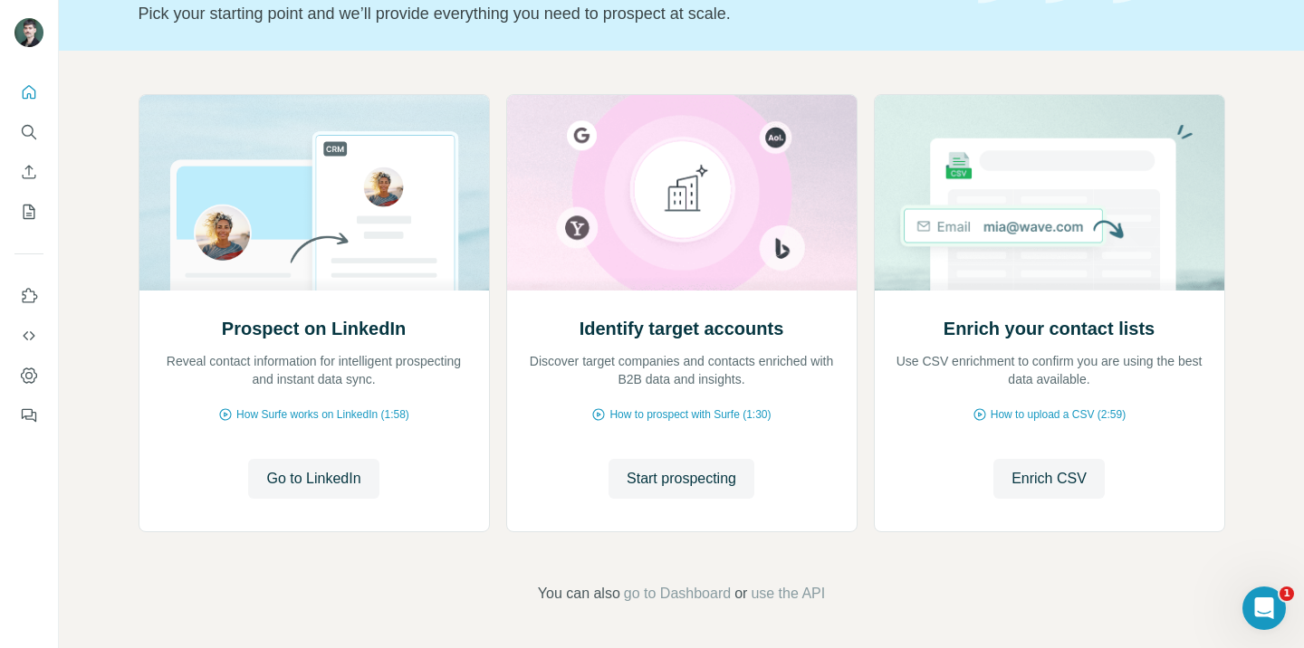
click at [668, 607] on div "Prospect on LinkedIn Reveal contact information for intelligent prospecting and…" at bounding box center [681, 349] width 1245 height 597
click at [656, 599] on span "go to Dashboard" at bounding box center [677, 594] width 107 height 22
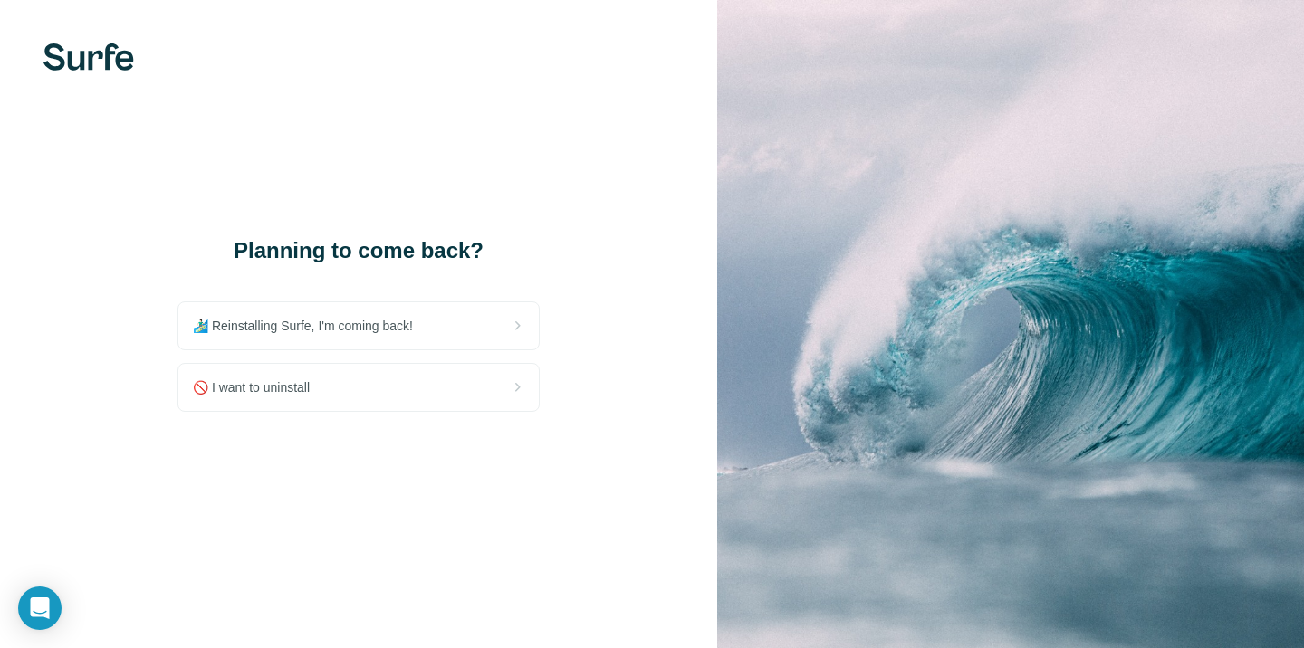
click at [601, 337] on div "Planning to come back? 🏄🏻‍♂️ Reinstalling Surfe, I'm coming back! 🚫 I want to u…" at bounding box center [358, 324] width 717 height 648
click at [1255, 254] on img at bounding box center [1010, 324] width 587 height 648
click at [825, 354] on img at bounding box center [1010, 324] width 587 height 648
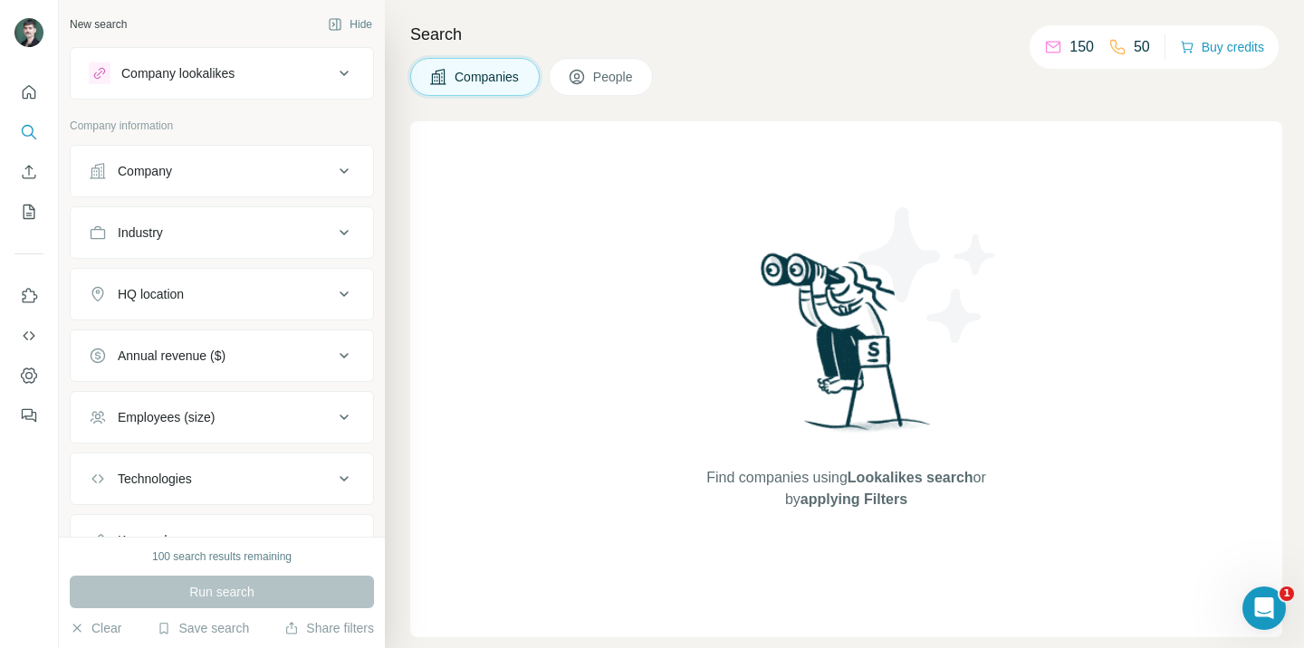
click at [1006, 108] on div "Search Companies People Find companies using Lookalikes search or by applying F…" at bounding box center [844, 324] width 919 height 648
click at [31, 101] on button "Quick start" at bounding box center [28, 92] width 29 height 33
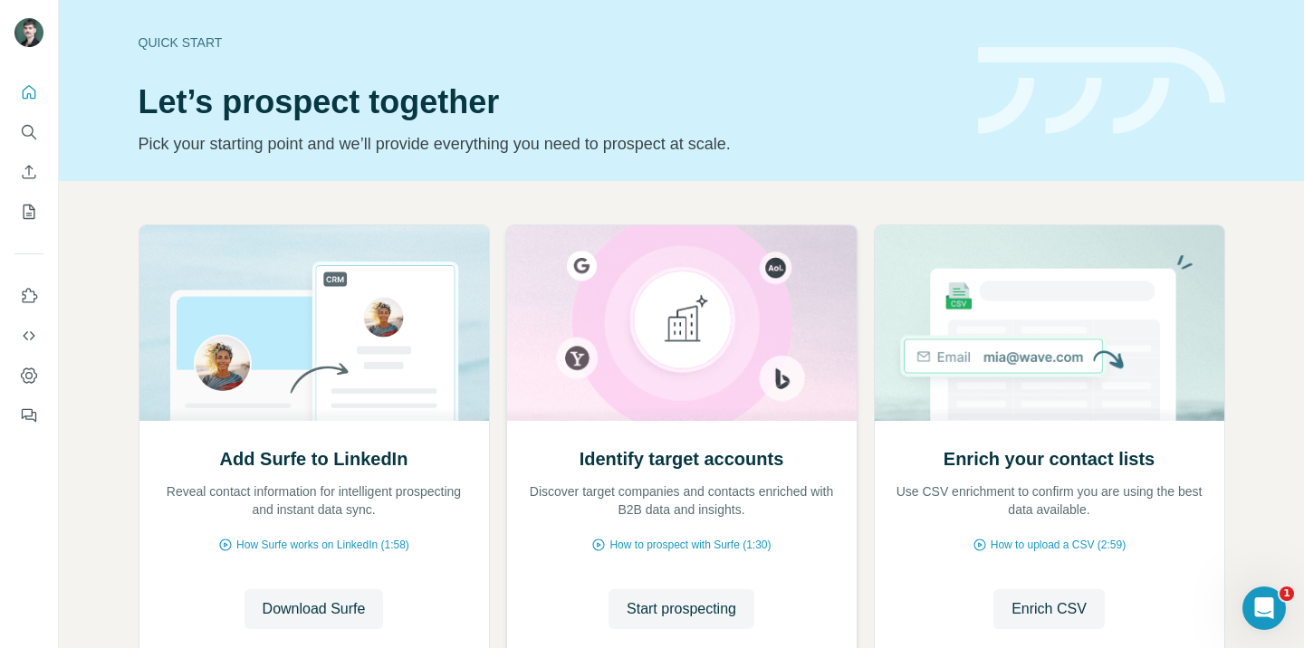
scroll to position [130, 0]
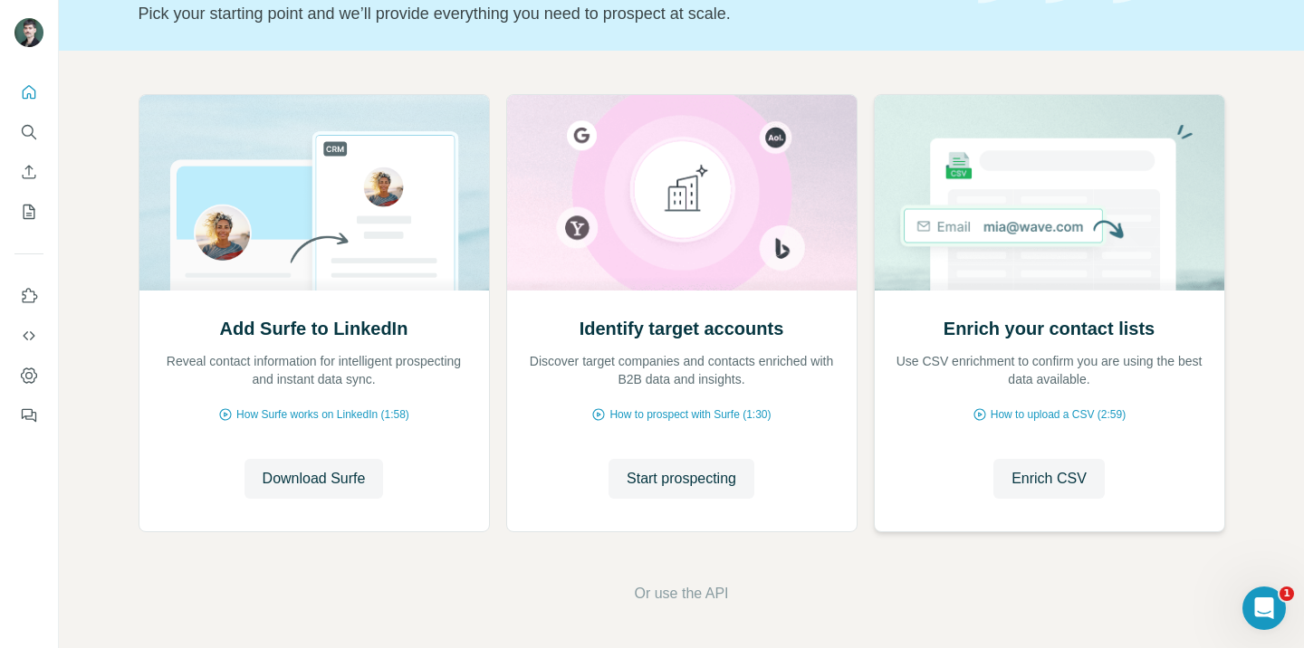
click at [675, 596] on span "Or use the API" at bounding box center [681, 594] width 94 height 22
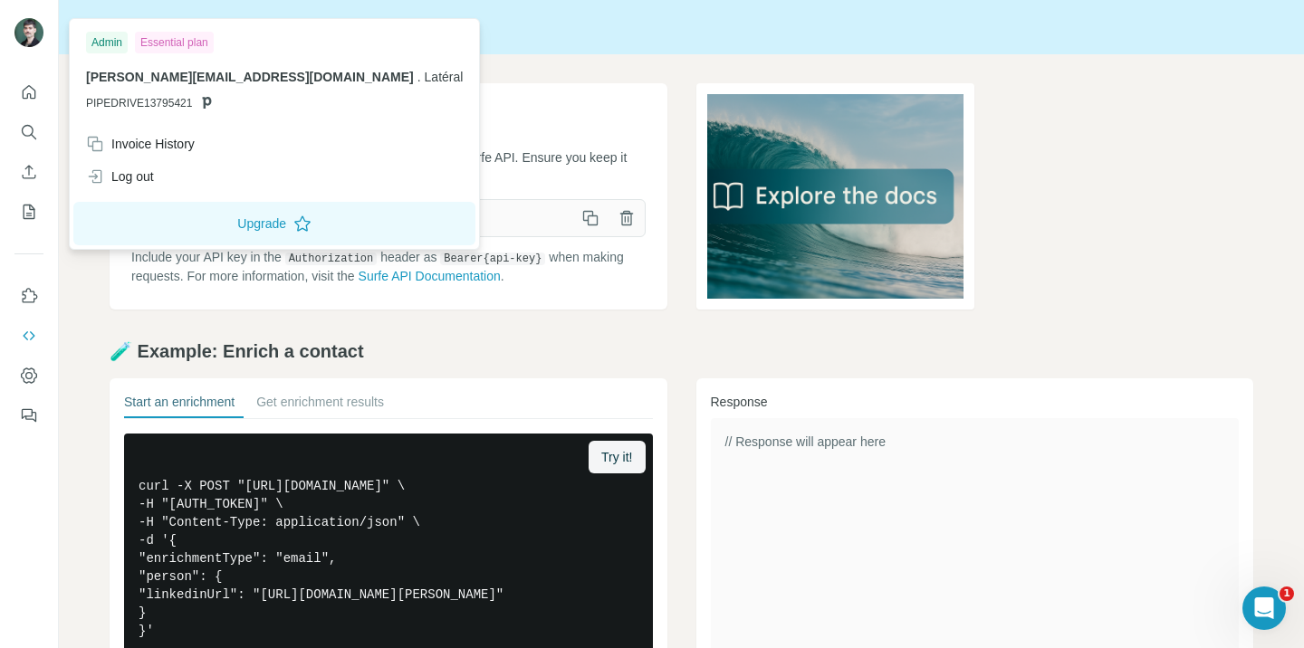
click at [18, 32] on img at bounding box center [28, 32] width 29 height 29
click at [30, 35] on img at bounding box center [28, 32] width 29 height 29
click at [30, 78] on button "Quick start" at bounding box center [28, 92] width 29 height 33
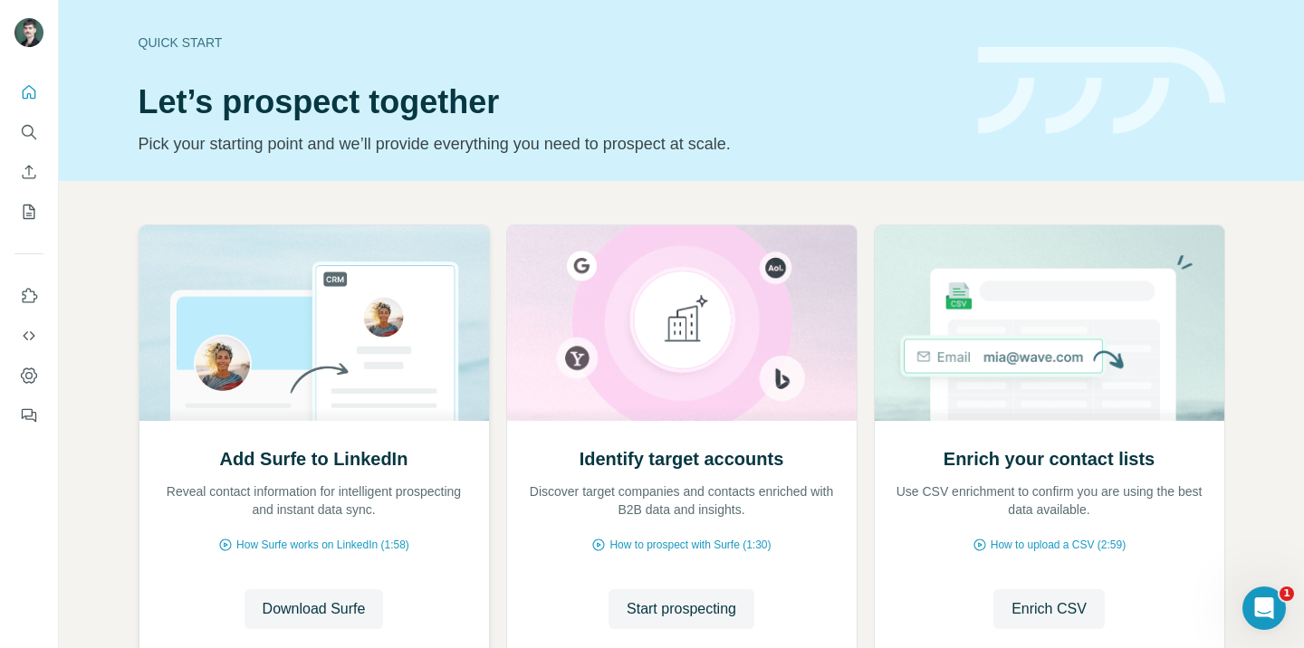
scroll to position [130, 0]
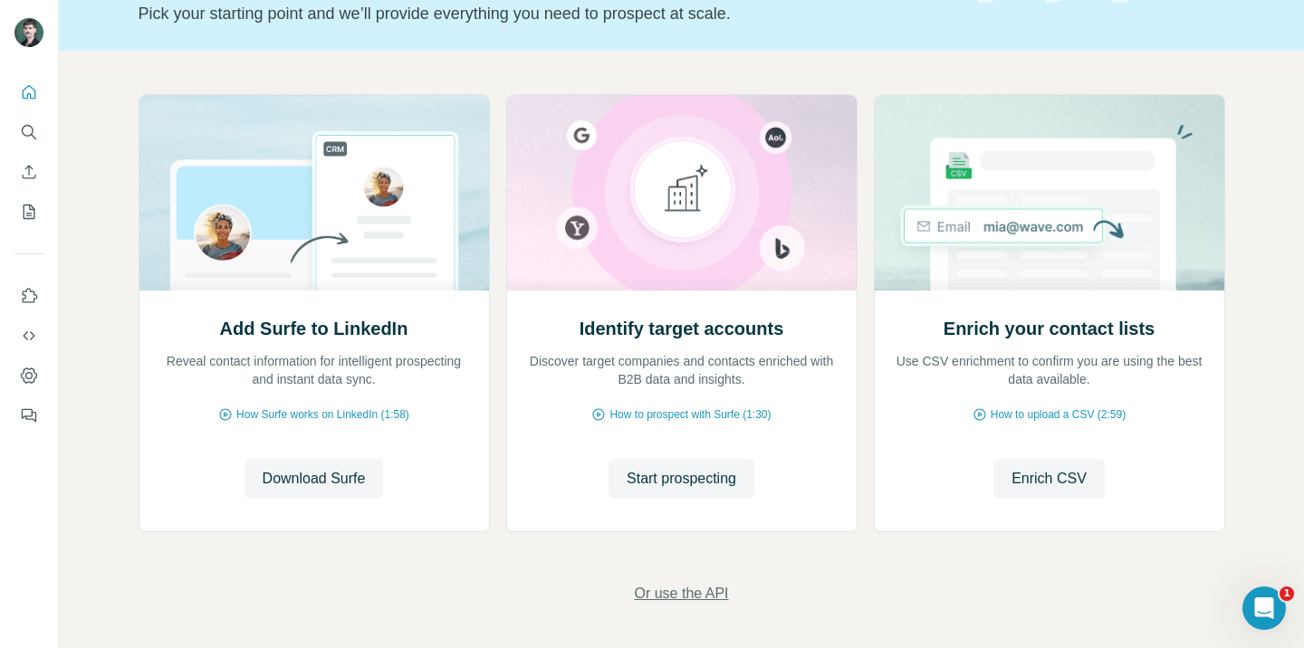
click at [692, 596] on span "Or use the API" at bounding box center [681, 594] width 94 height 22
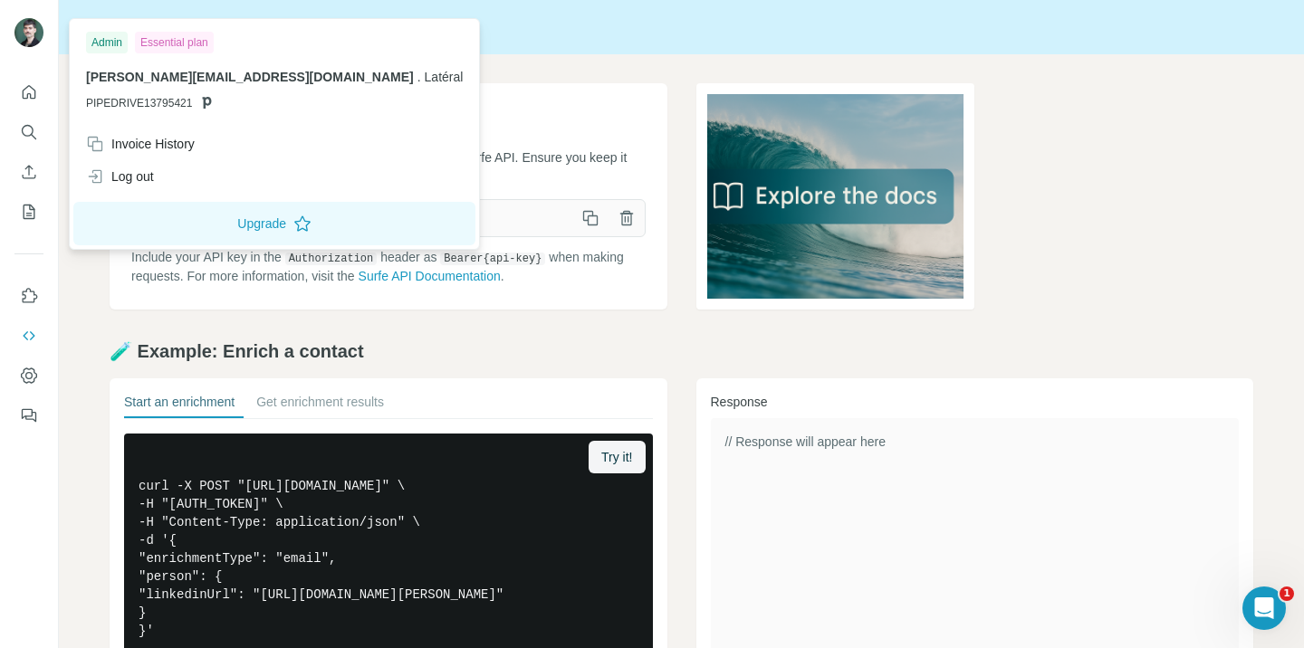
click at [20, 21] on img at bounding box center [28, 32] width 29 height 29
click at [33, 39] on img at bounding box center [28, 32] width 29 height 29
click at [33, 84] on icon "Quick start" at bounding box center [29, 92] width 18 height 18
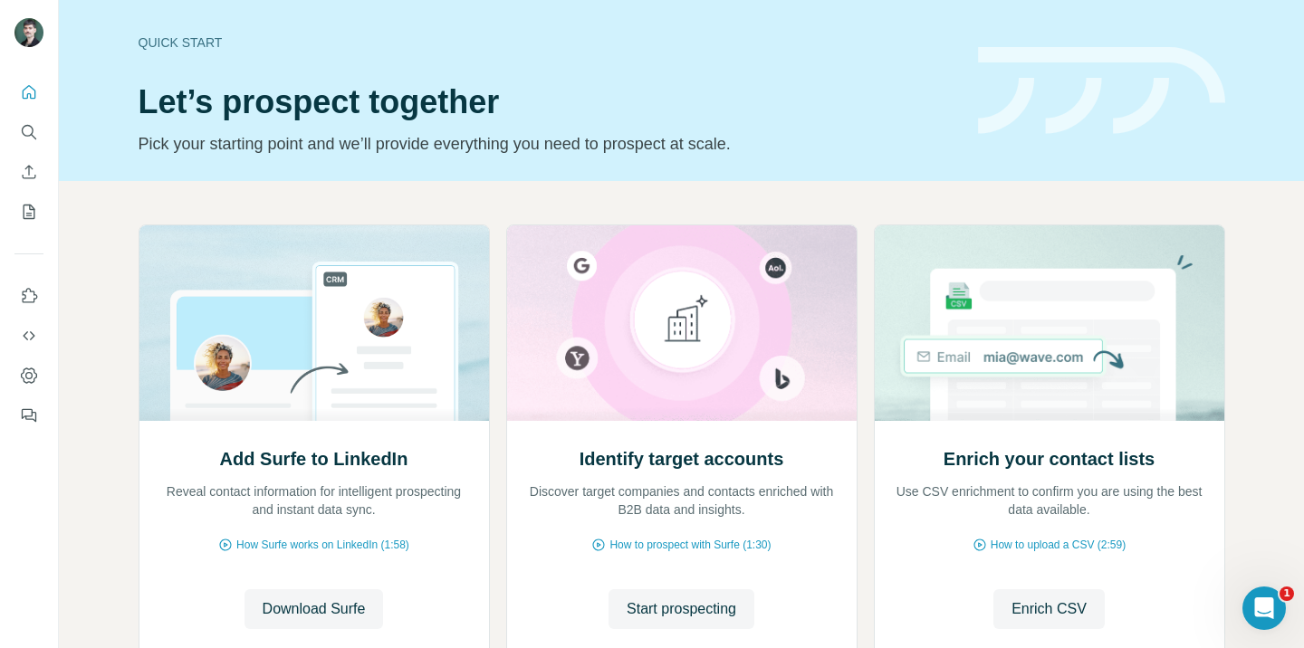
scroll to position [130, 0]
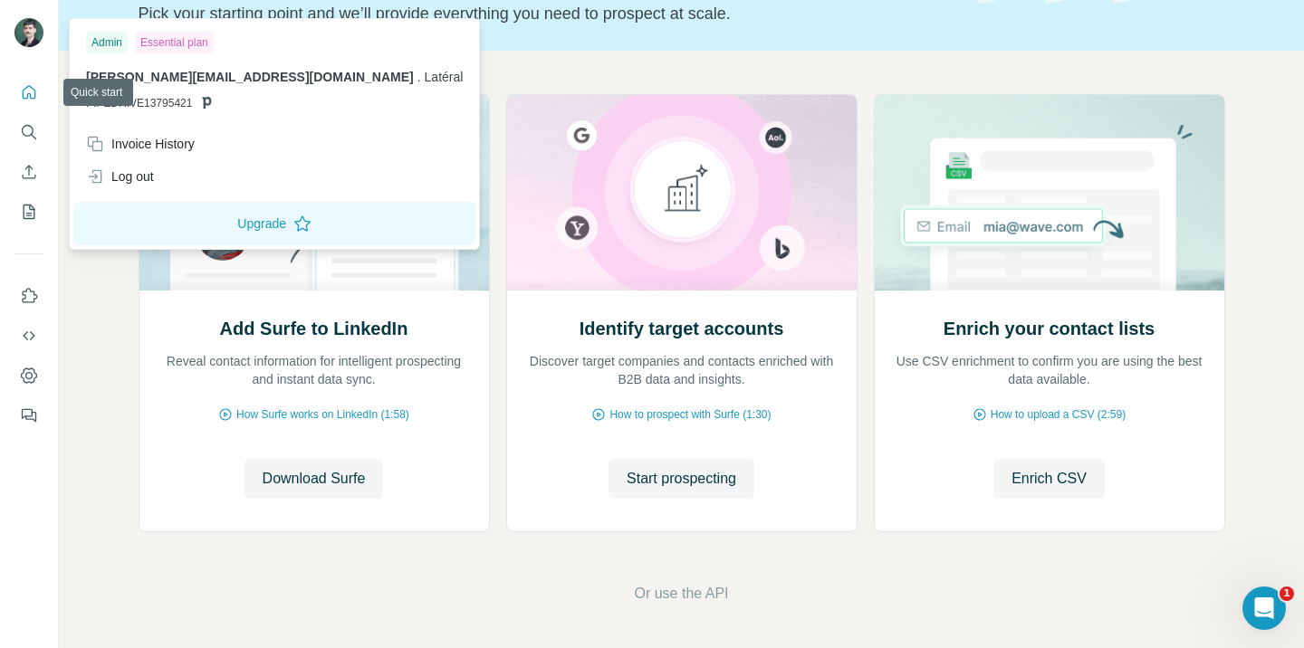
click at [26, 31] on img at bounding box center [28, 32] width 29 height 29
click at [31, 88] on icon "Quick start" at bounding box center [30, 92] width 14 height 14
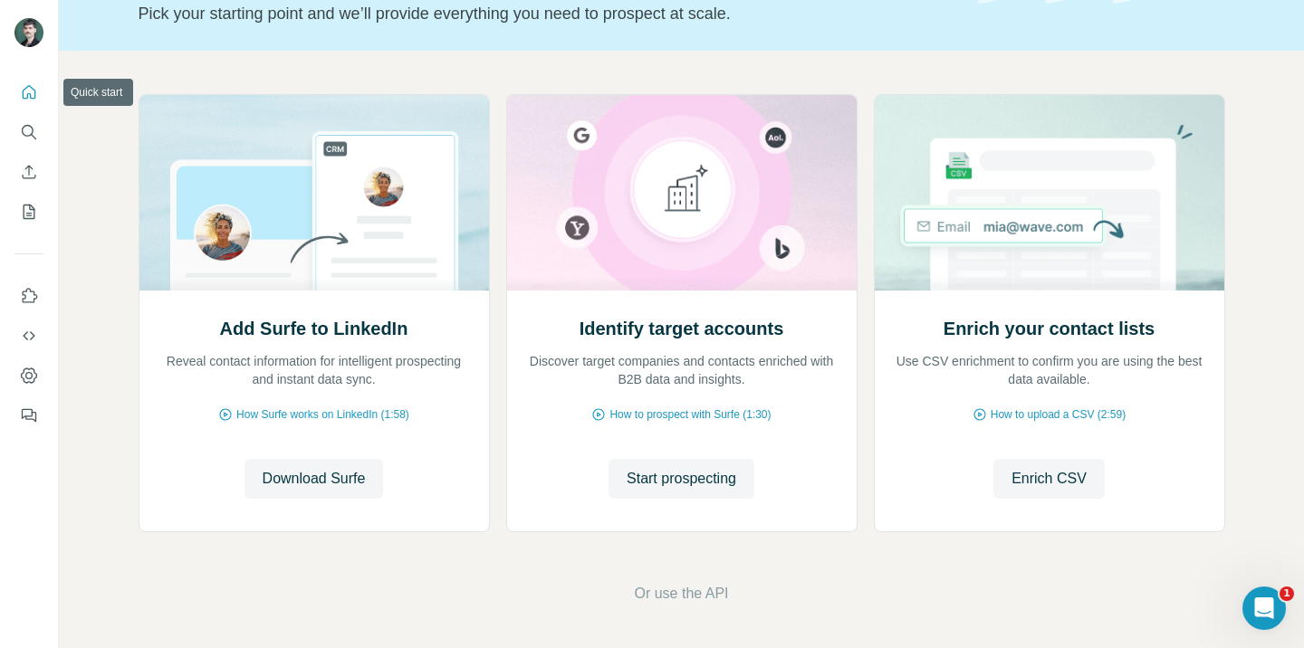
click at [30, 88] on icon "Quick start" at bounding box center [29, 92] width 18 height 18
click at [27, 100] on icon "Quick start" at bounding box center [29, 92] width 18 height 18
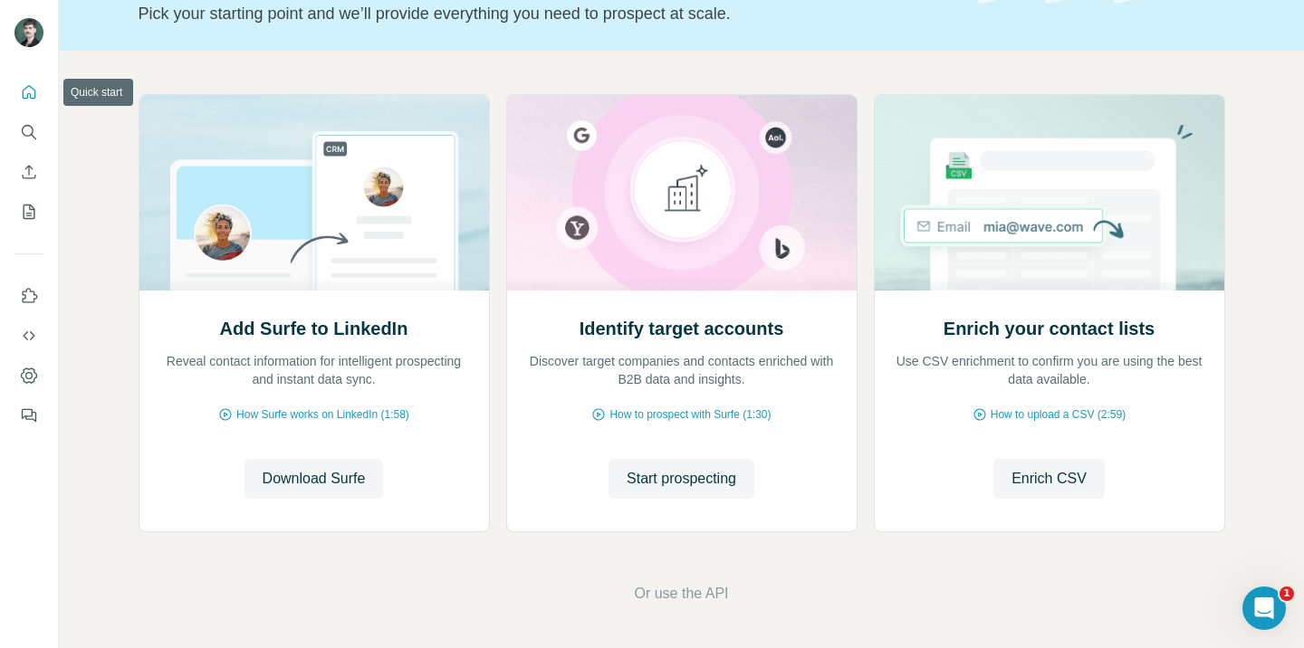
click at [27, 100] on icon "Quick start" at bounding box center [29, 92] width 18 height 18
click at [287, 481] on span "Download Surfe" at bounding box center [314, 479] width 103 height 22
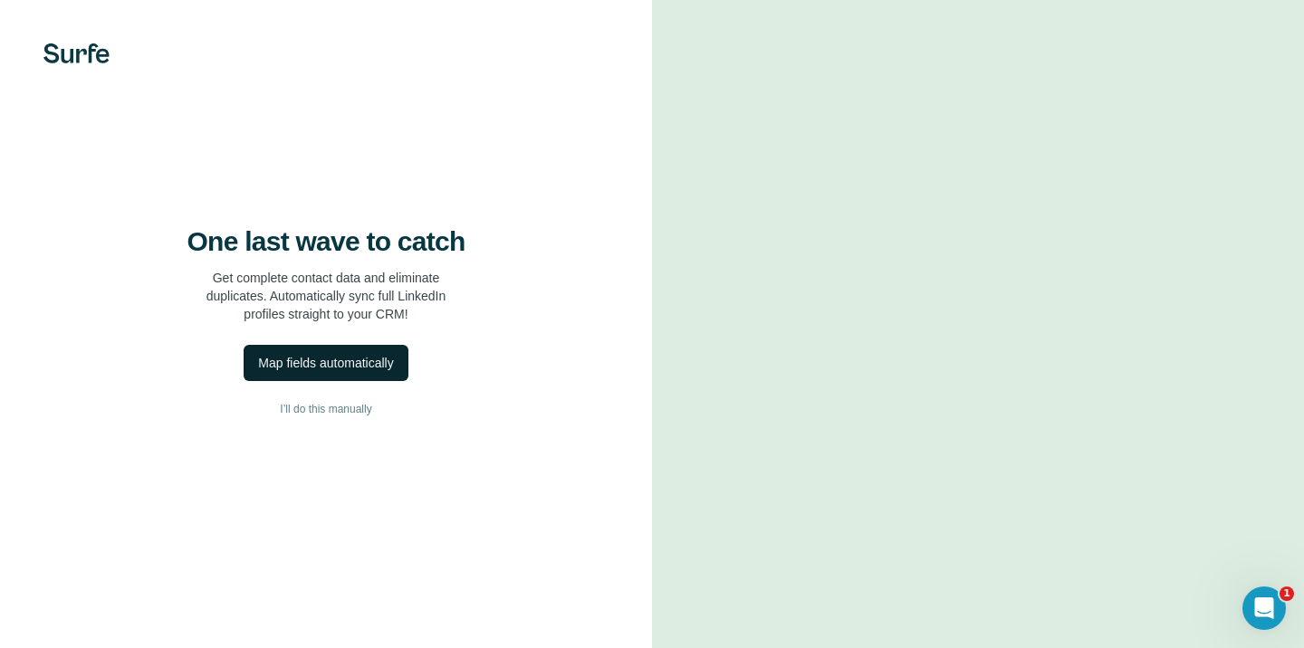
click at [378, 372] on div "Map fields automatically" at bounding box center [325, 363] width 135 height 18
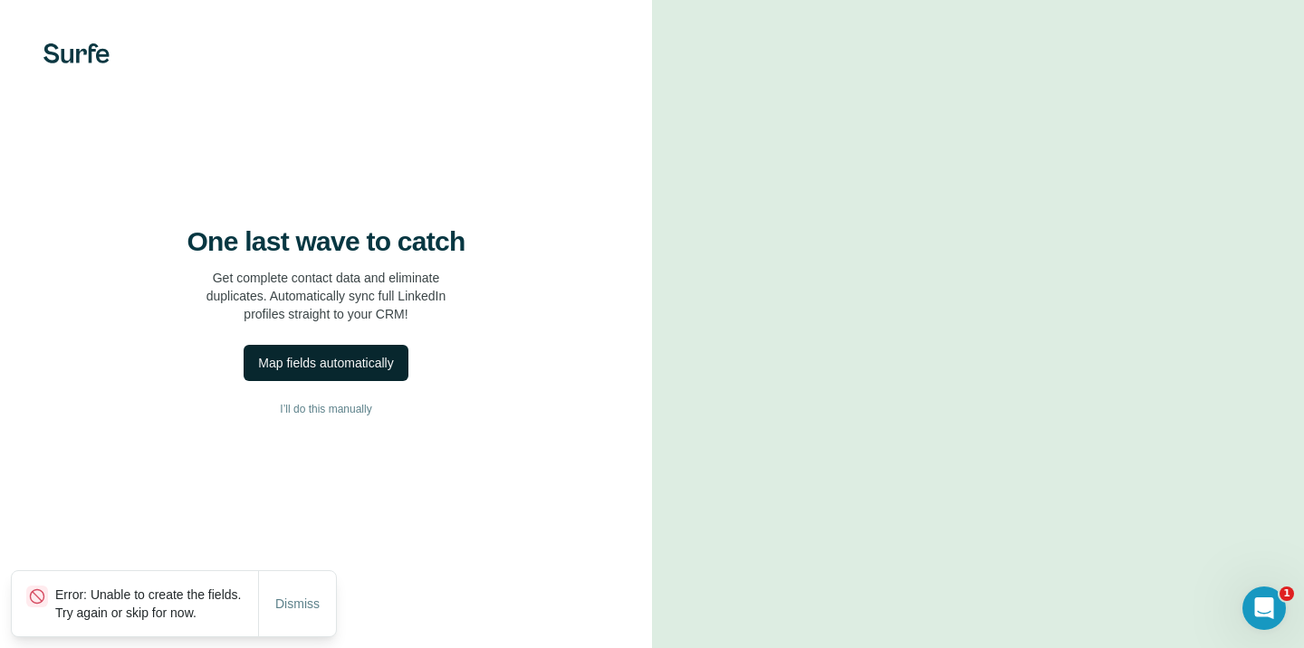
click at [379, 372] on div "Map fields automatically" at bounding box center [325, 363] width 135 height 18
click at [377, 372] on div "Map fields automatically" at bounding box center [325, 363] width 135 height 18
click at [387, 372] on div "Map fields automatically" at bounding box center [325, 363] width 135 height 18
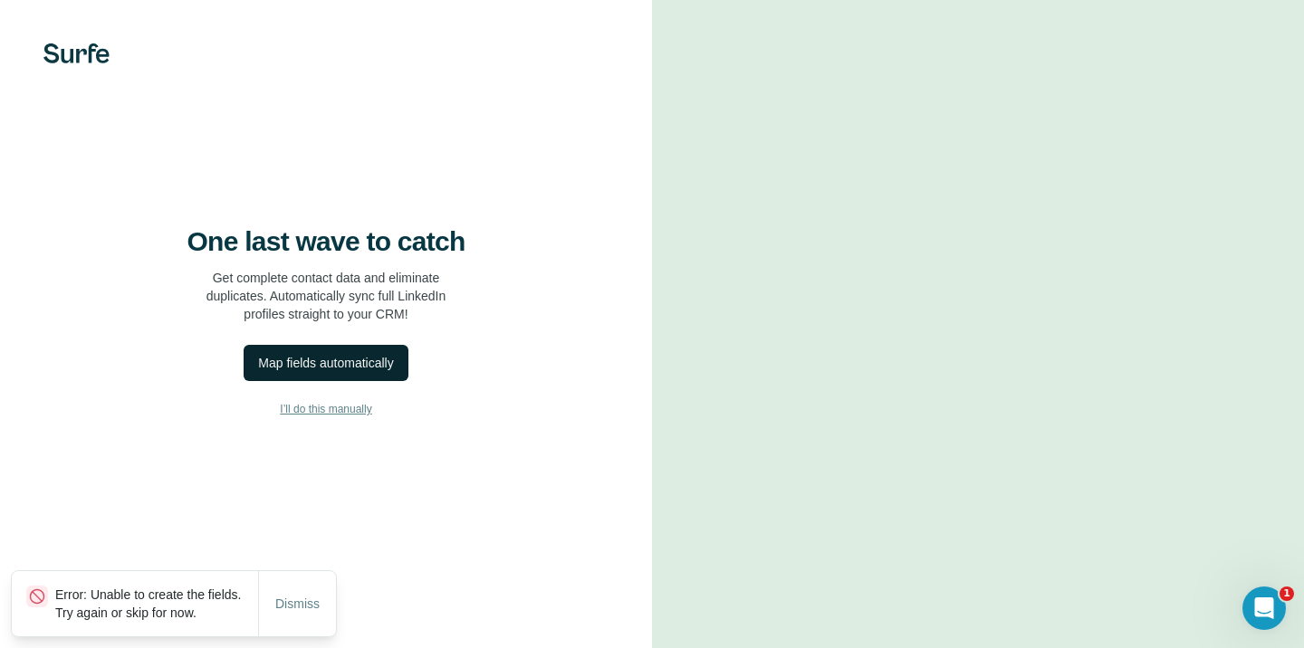
click at [349, 417] on span "I’ll do this manually" at bounding box center [325, 409] width 91 height 16
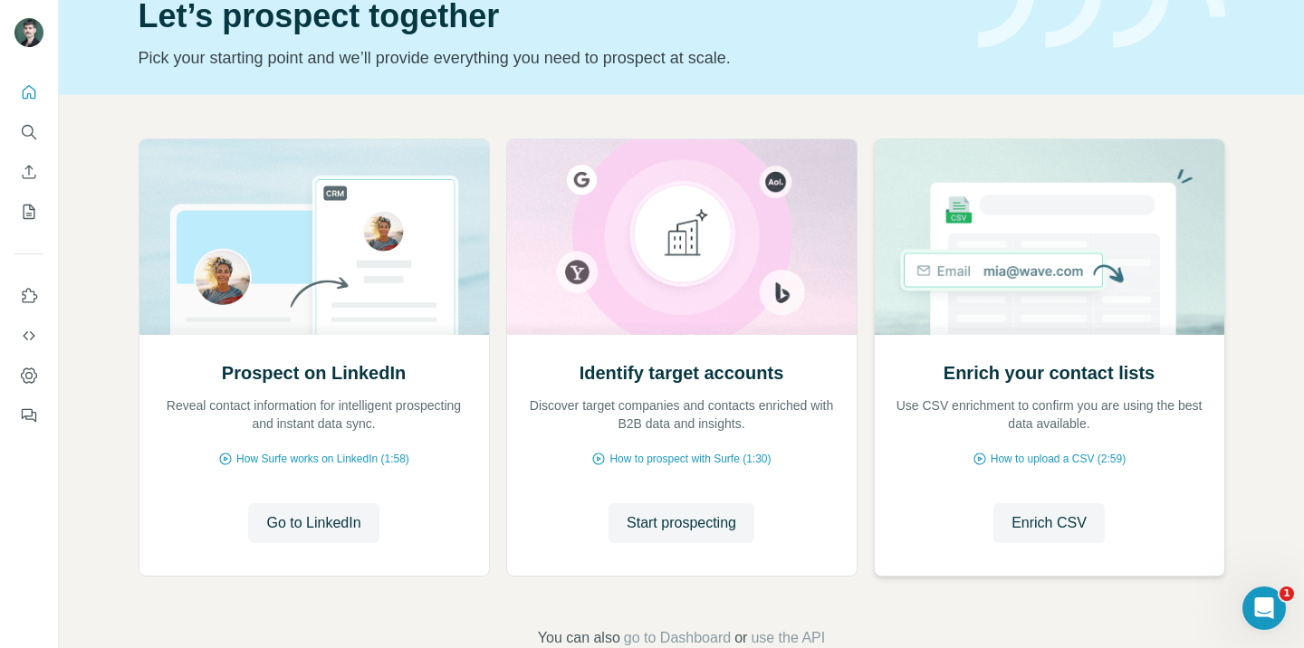
scroll to position [88, 0]
click at [349, 516] on span "Go to LinkedIn" at bounding box center [313, 522] width 94 height 22
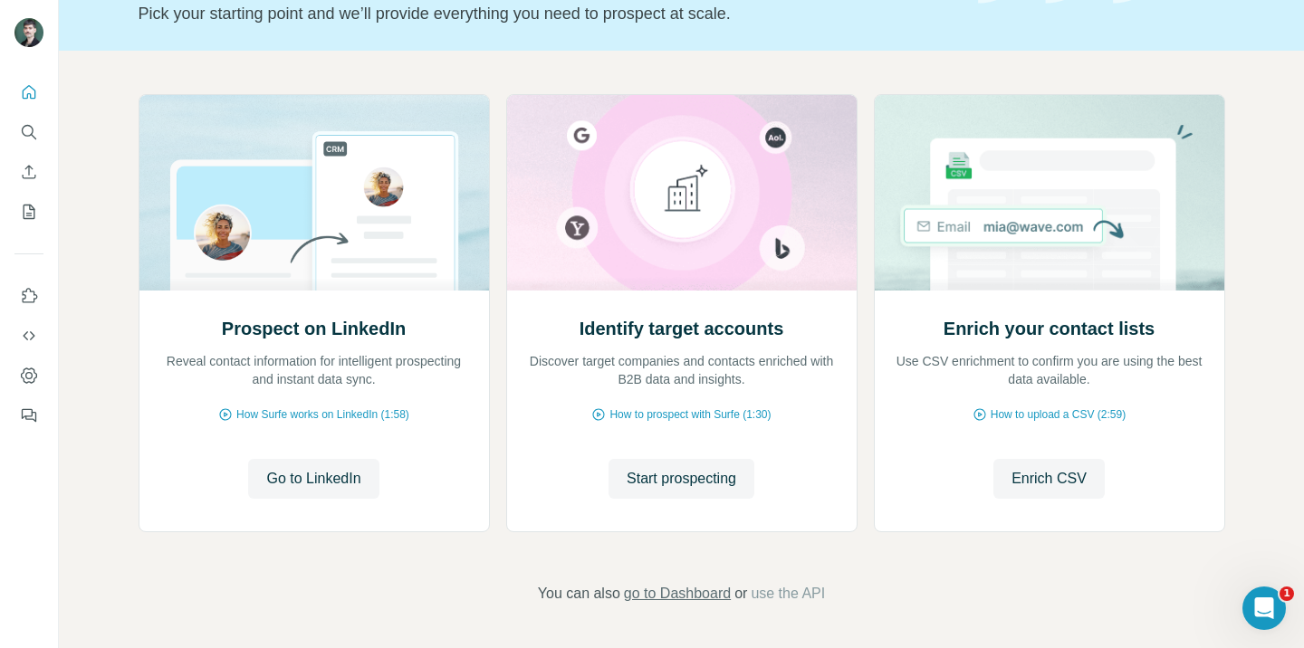
click at [698, 592] on span "go to Dashboard" at bounding box center [677, 594] width 107 height 22
